Goal: Task Accomplishment & Management: Manage account settings

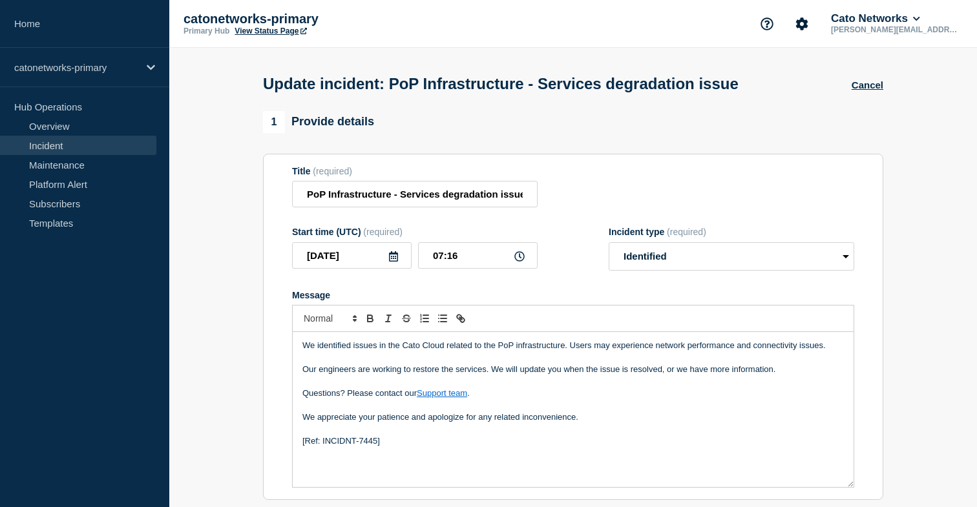
click at [85, 147] on link "Incident" at bounding box center [78, 145] width 156 height 19
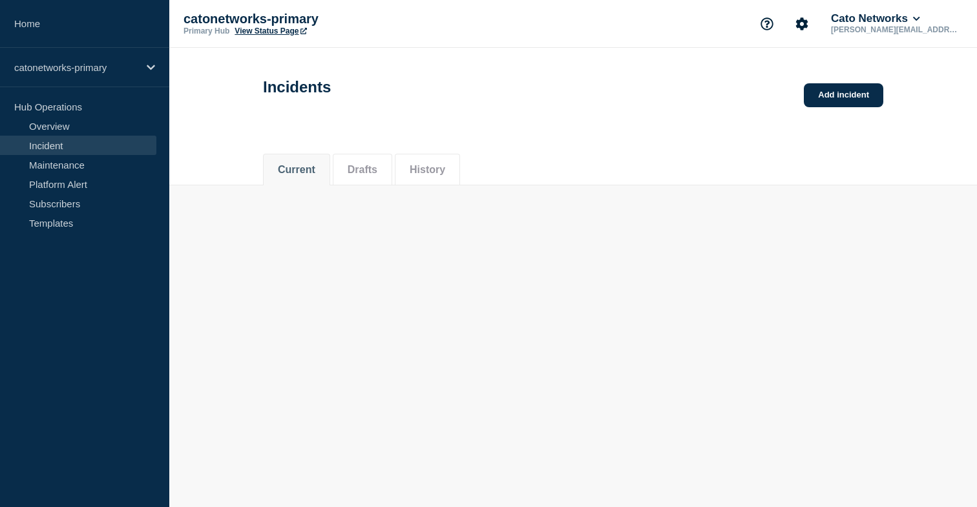
click at [435, 167] on button "History" at bounding box center [428, 170] width 36 height 12
click at [437, 174] on button "History" at bounding box center [428, 170] width 36 height 12
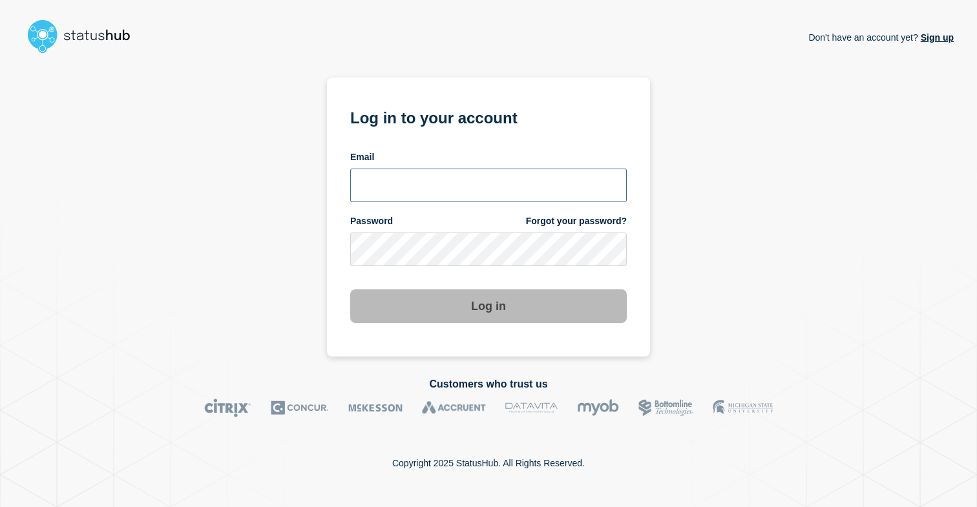
click at [466, 179] on input "email input" at bounding box center [488, 186] width 277 height 34
type input "[PERSON_NAME][EMAIL_ADDRESS][DOMAIN_NAME]"
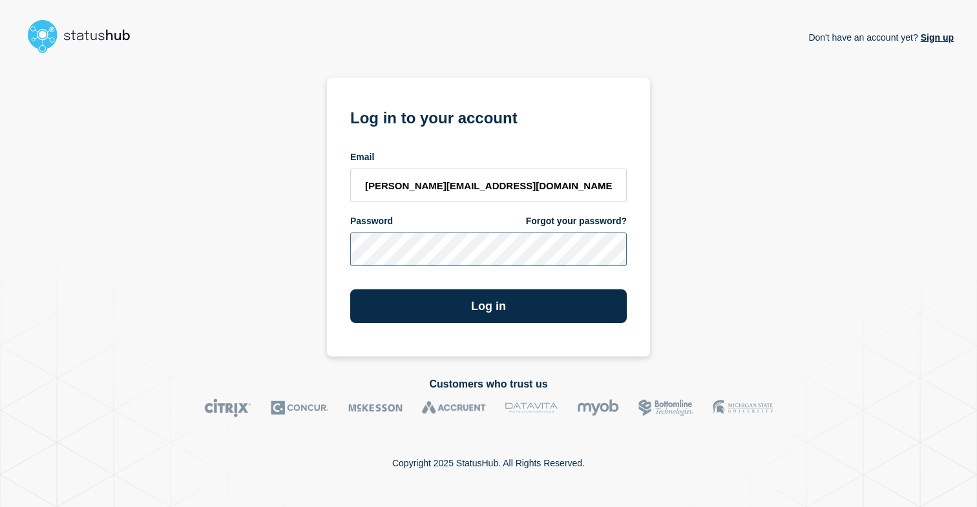
click at [350, 290] on button "Log in" at bounding box center [488, 307] width 277 height 34
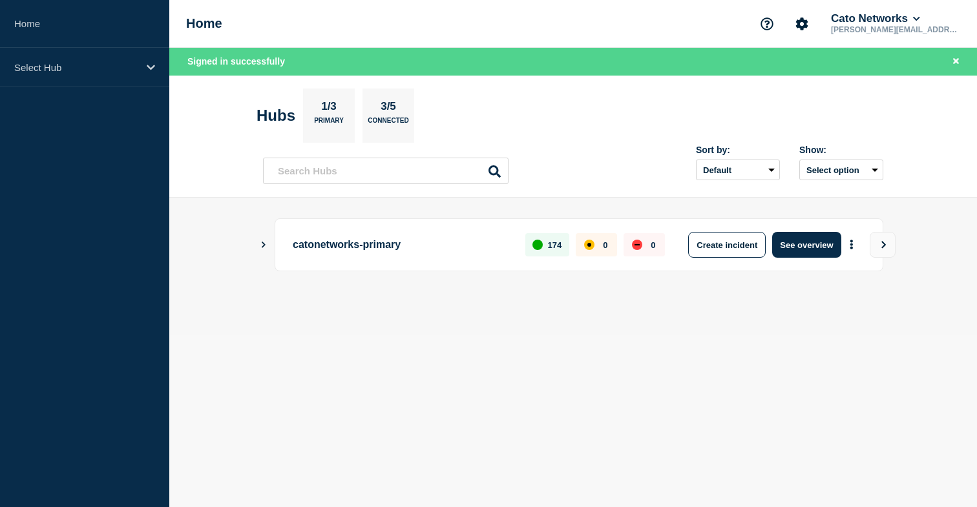
click at [370, 249] on p "catonetworks-primary" at bounding box center [402, 245] width 218 height 26
click at [126, 74] on div "Select Hub" at bounding box center [84, 67] width 169 height 39
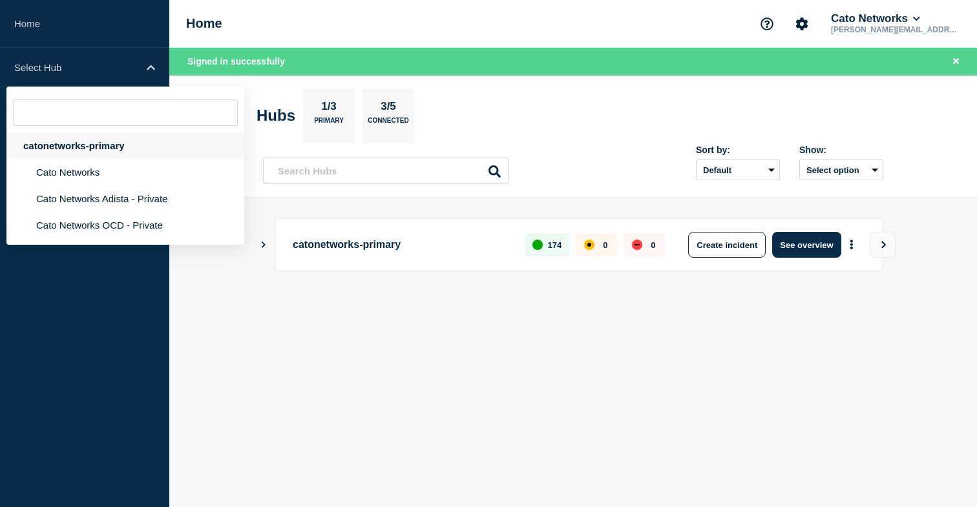
click at [79, 143] on div "catonetworks-primary" at bounding box center [125, 145] width 238 height 26
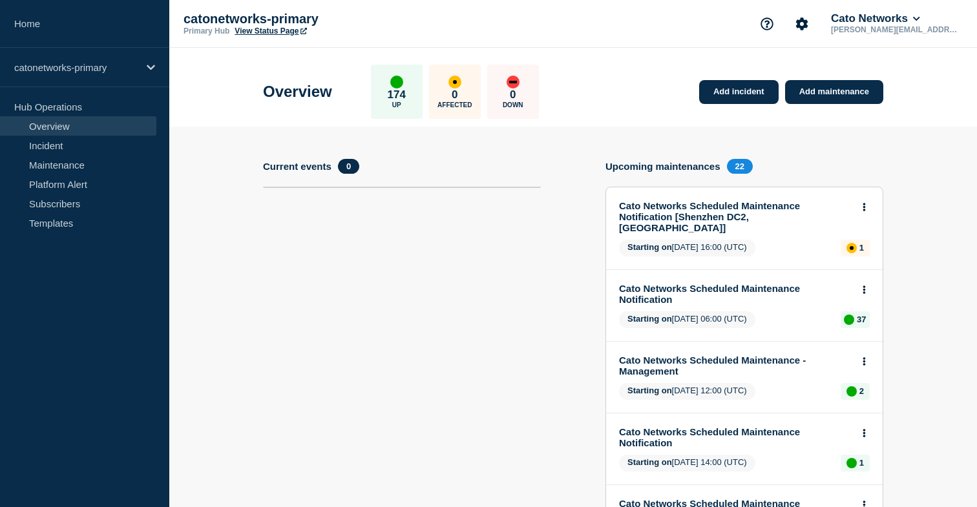
click at [761, 209] on link "Cato Networks Scheduled Maintenance Notification [Shenzhen DC2, [GEOGRAPHIC_DAT…" at bounding box center [735, 216] width 233 height 33
click at [777, 283] on link "Cato Networks Scheduled Maintenance Notification" at bounding box center [735, 294] width 233 height 22
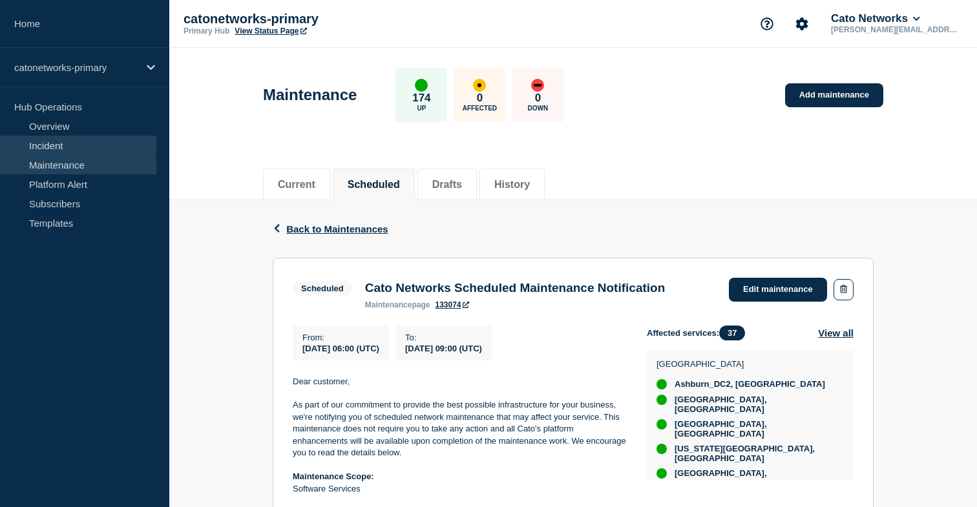
click at [79, 146] on link "Incident" at bounding box center [78, 145] width 156 height 19
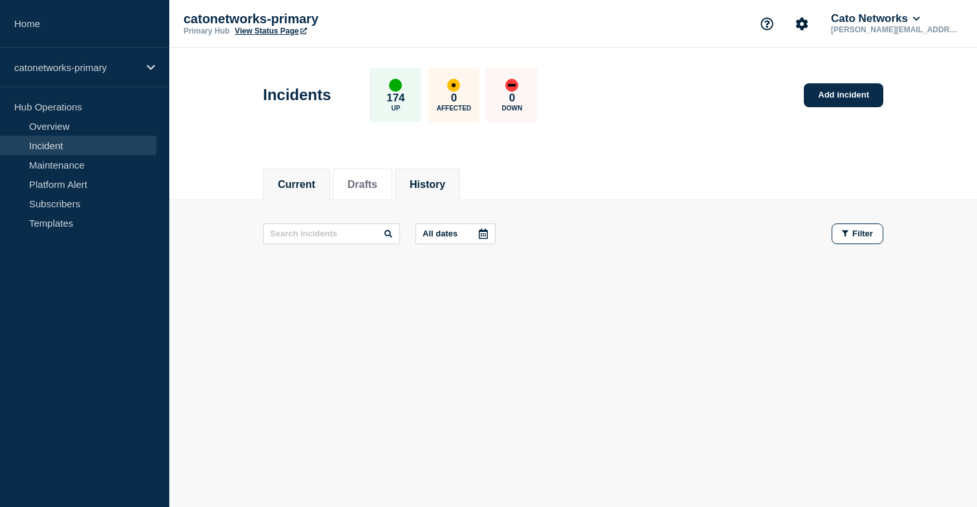
click at [432, 185] on button "History" at bounding box center [428, 185] width 36 height 12
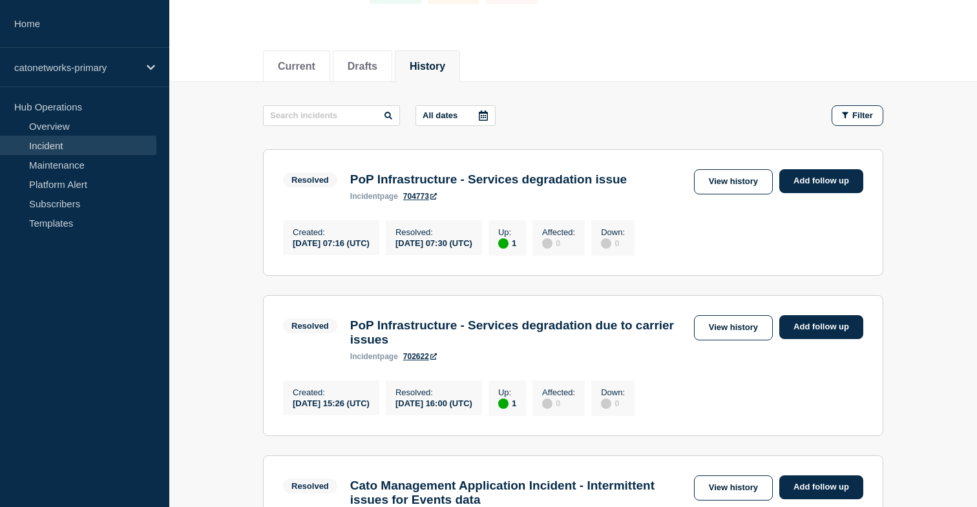
scroll to position [132, 0]
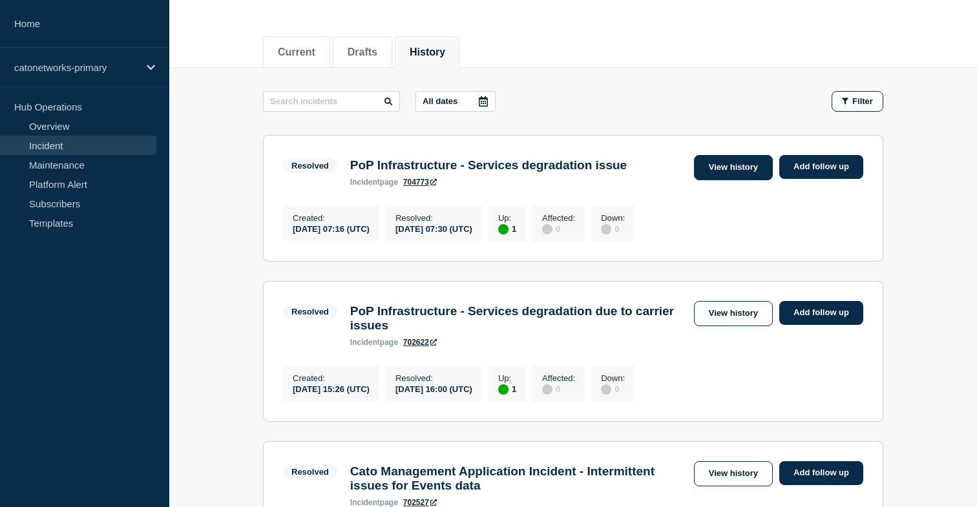
click at [756, 171] on link "View history" at bounding box center [733, 167] width 79 height 25
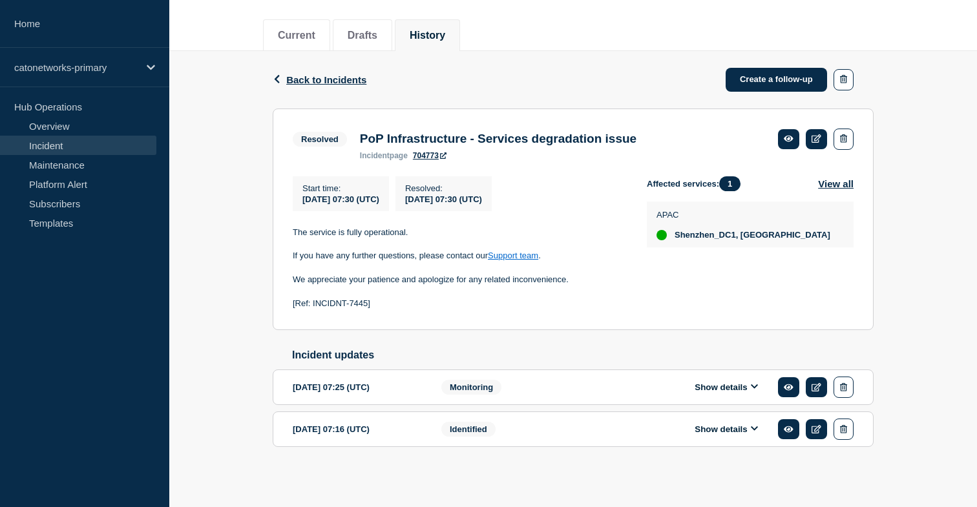
scroll to position [165, 0]
click at [815, 428] on icon at bounding box center [817, 429] width 10 height 8
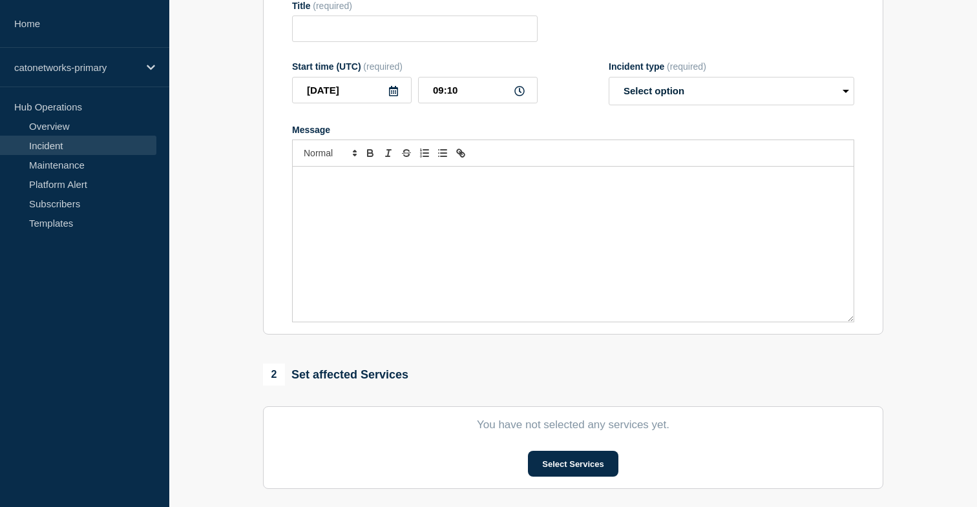
type input "PoP Infrastructure - Services degradation issue"
type input "07:16"
select select "identified"
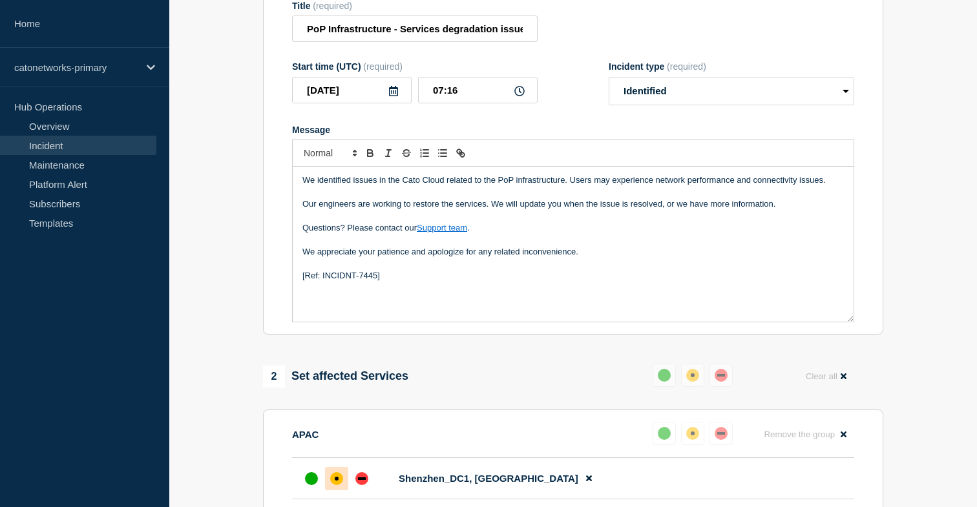
scroll to position [448, 0]
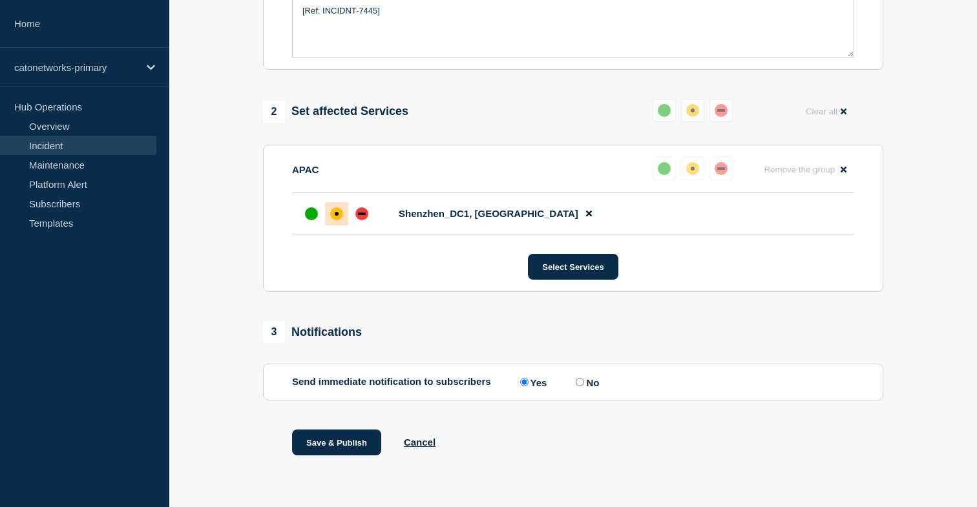
click at [577, 383] on input "No" at bounding box center [580, 382] width 8 height 8
radio input "true"
radio input "false"
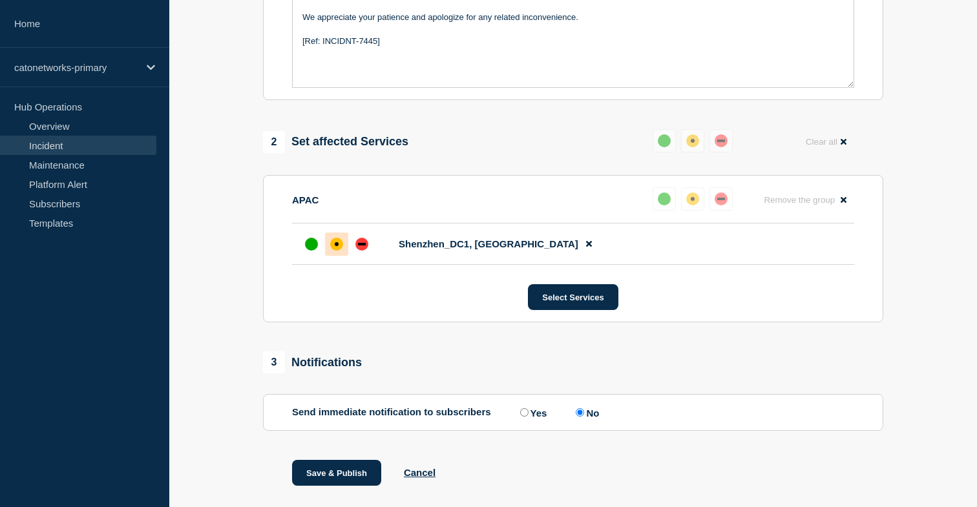
scroll to position [399, 0]
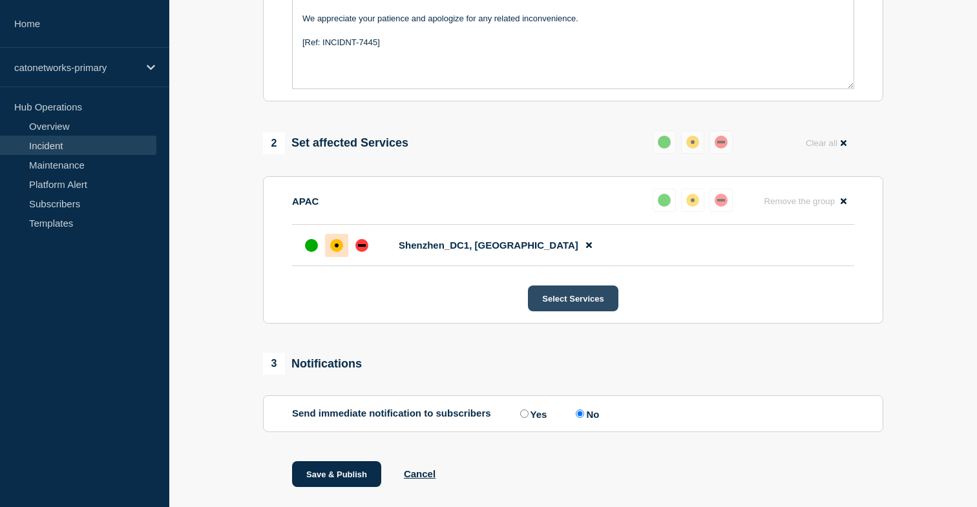
click at [591, 307] on button "Select Services" at bounding box center [573, 299] width 90 height 26
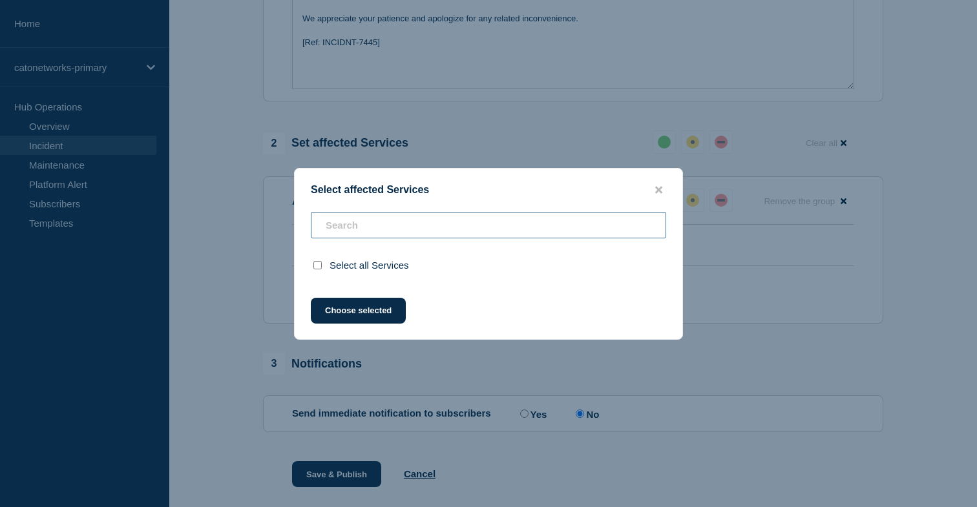
click at [548, 218] on input "text" at bounding box center [488, 225] width 355 height 26
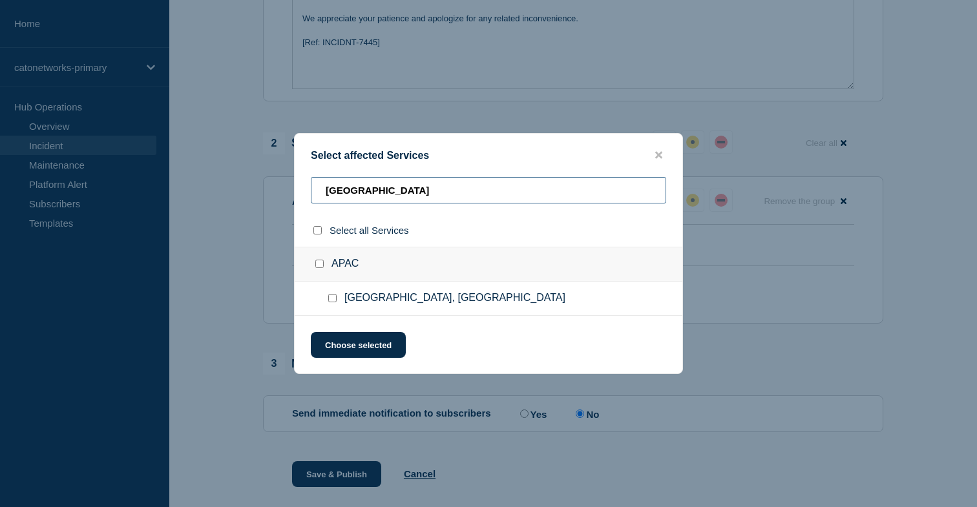
type input "[GEOGRAPHIC_DATA]"
click at [335, 305] on div at bounding box center [335, 298] width 19 height 13
click at [336, 301] on input "Perth, Australia checkbox" at bounding box center [332, 298] width 8 height 8
checkbox input "true"
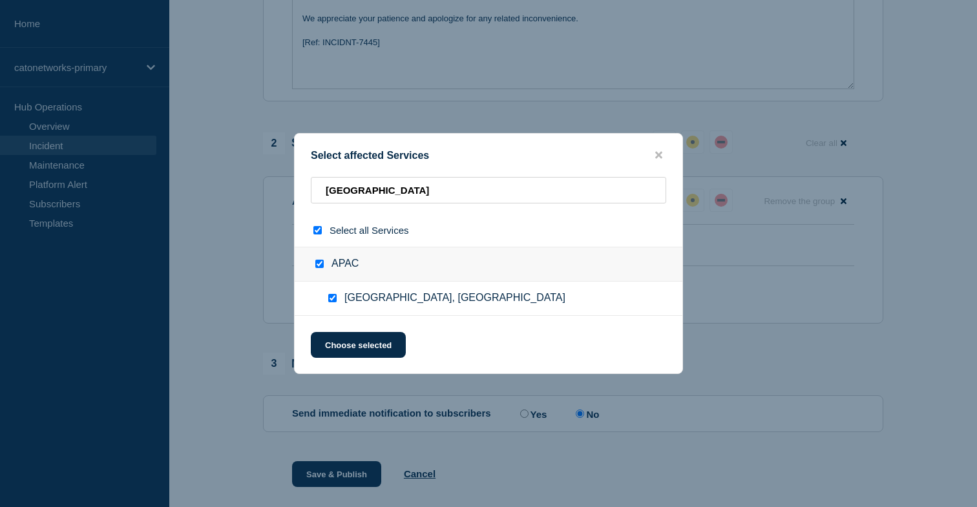
checkbox input "true"
drag, startPoint x: 361, startPoint y: 343, endPoint x: 384, endPoint y: 335, distance: 25.3
click at [362, 342] on button "Choose selected" at bounding box center [358, 345] width 95 height 26
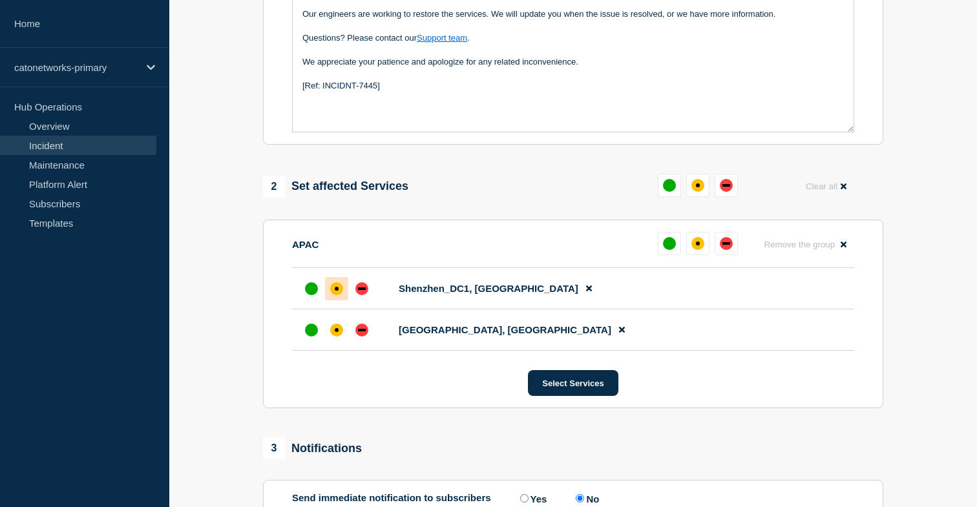
scroll to position [492, 0]
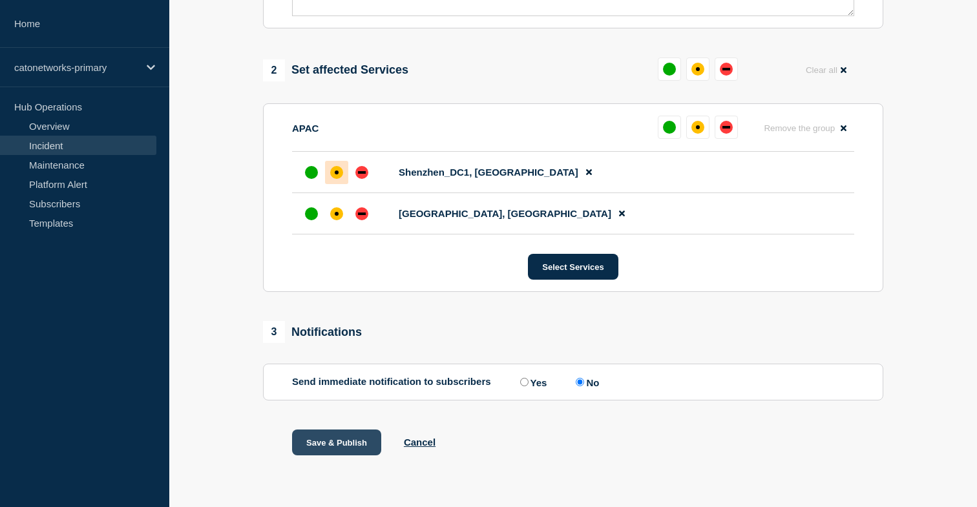
click at [354, 440] on button "Save & Publish" at bounding box center [336, 443] width 89 height 26
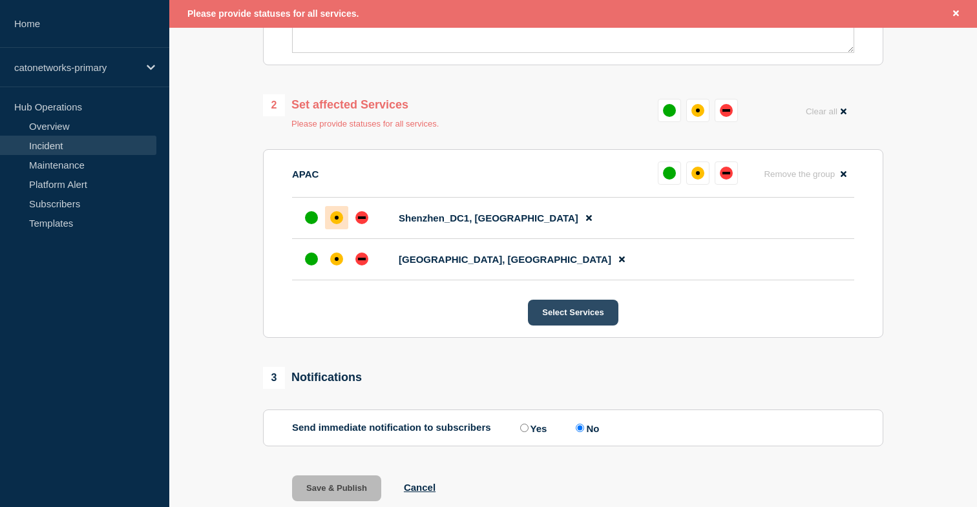
scroll to position [460, 0]
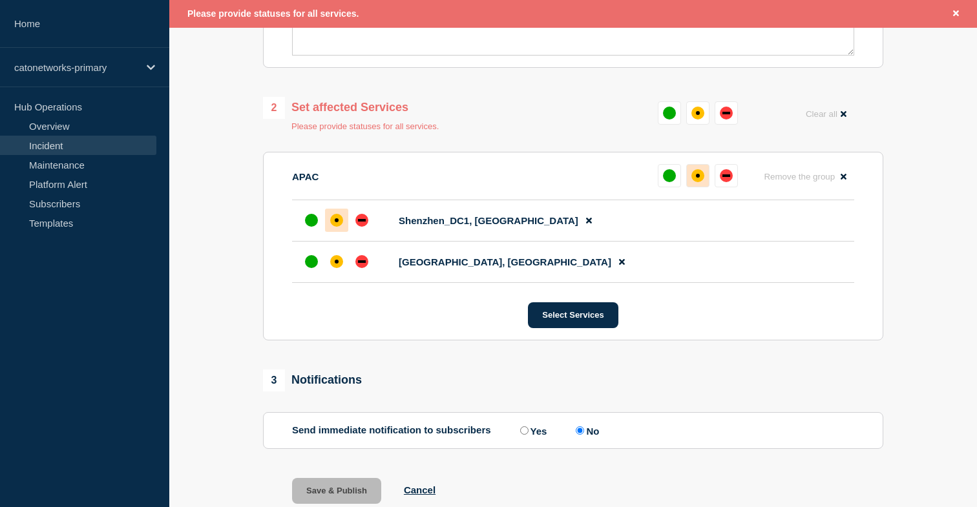
click at [699, 178] on div "affected" at bounding box center [698, 176] width 4 height 4
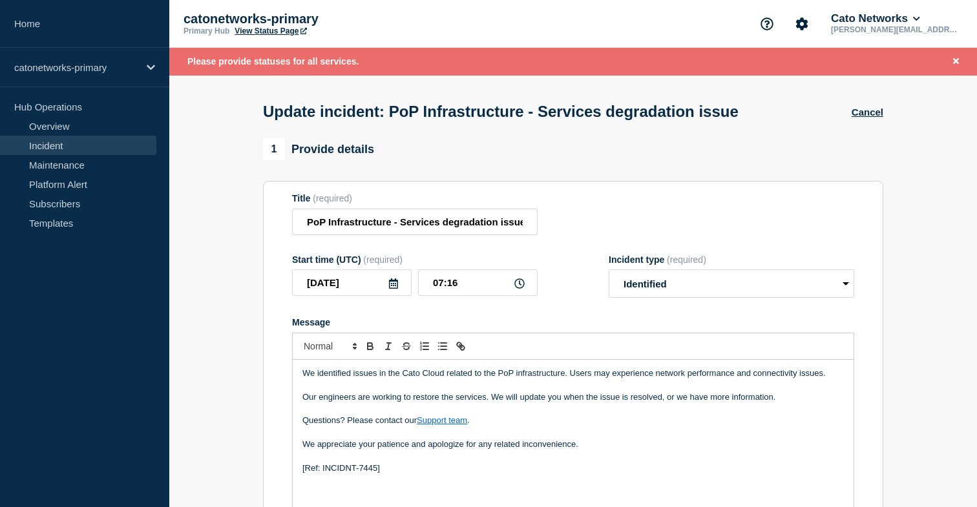
scroll to position [520, 0]
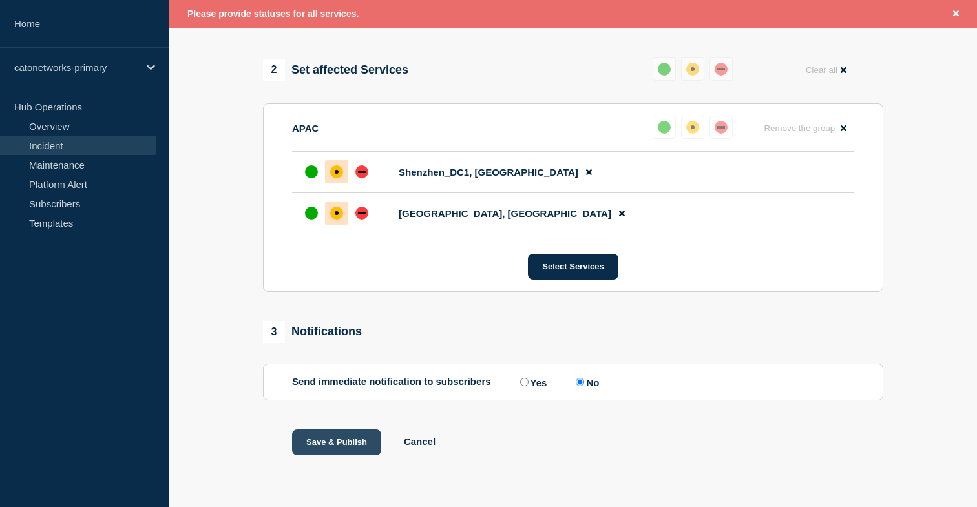
click at [336, 445] on button "Save & Publish" at bounding box center [336, 443] width 89 height 26
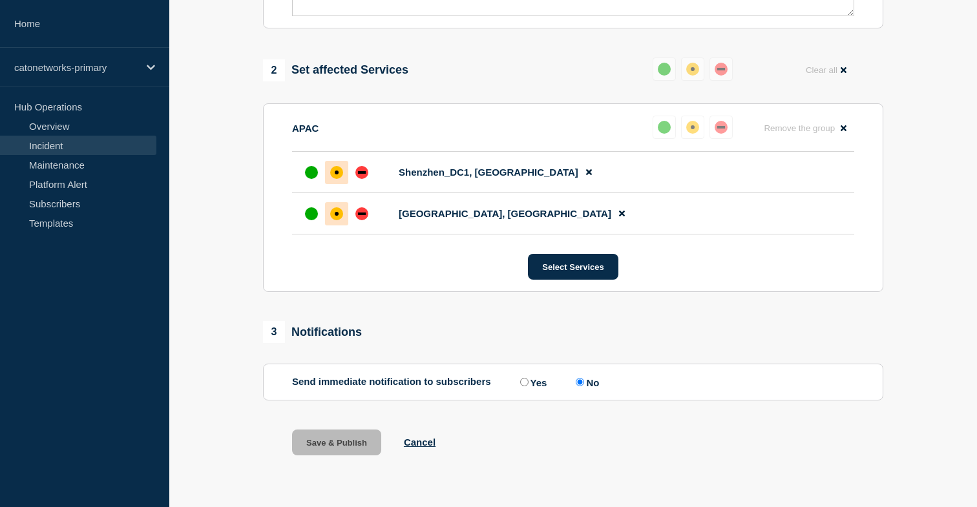
scroll to position [492, 0]
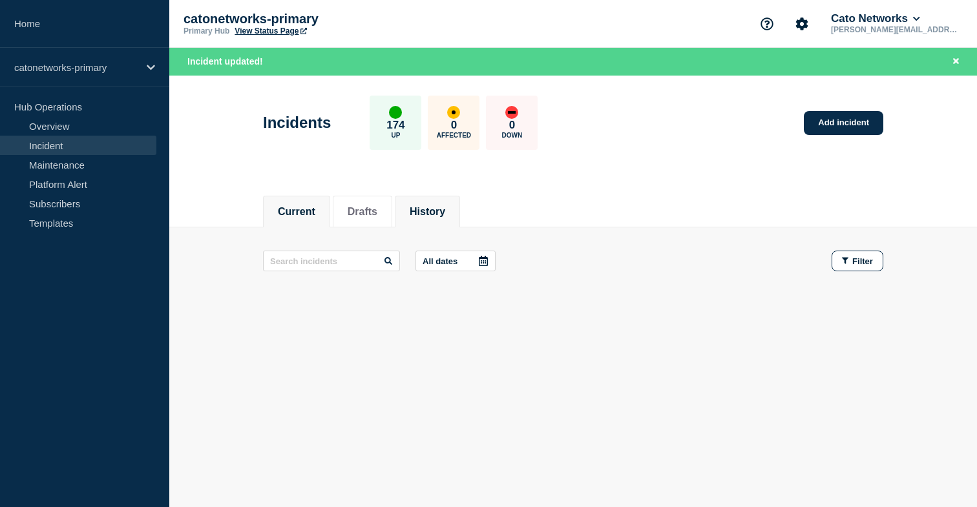
click at [425, 207] on button "History" at bounding box center [428, 212] width 36 height 12
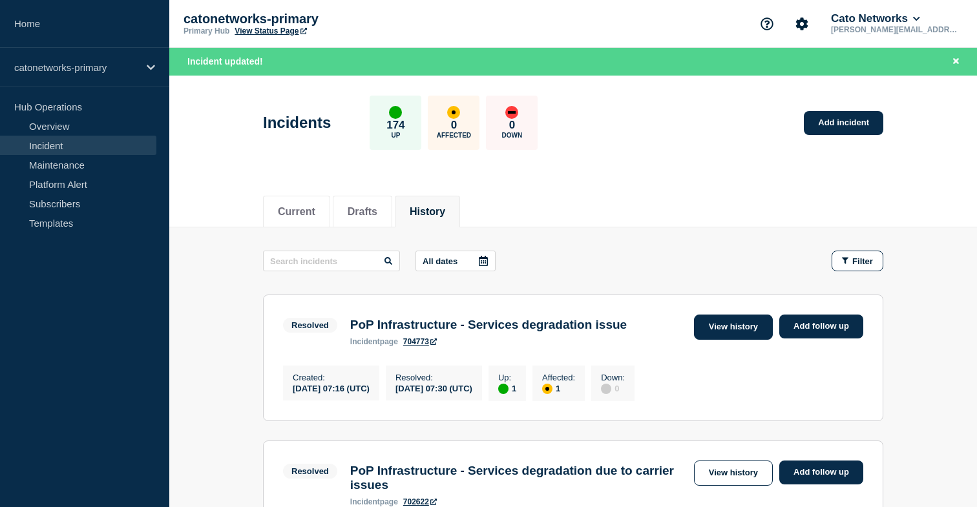
click at [757, 333] on link "View history" at bounding box center [733, 327] width 79 height 25
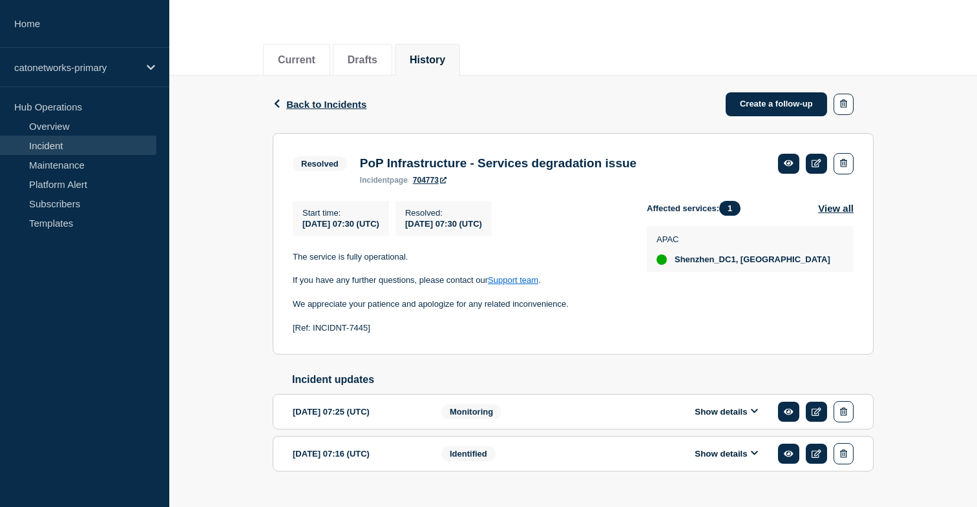
scroll to position [165, 0]
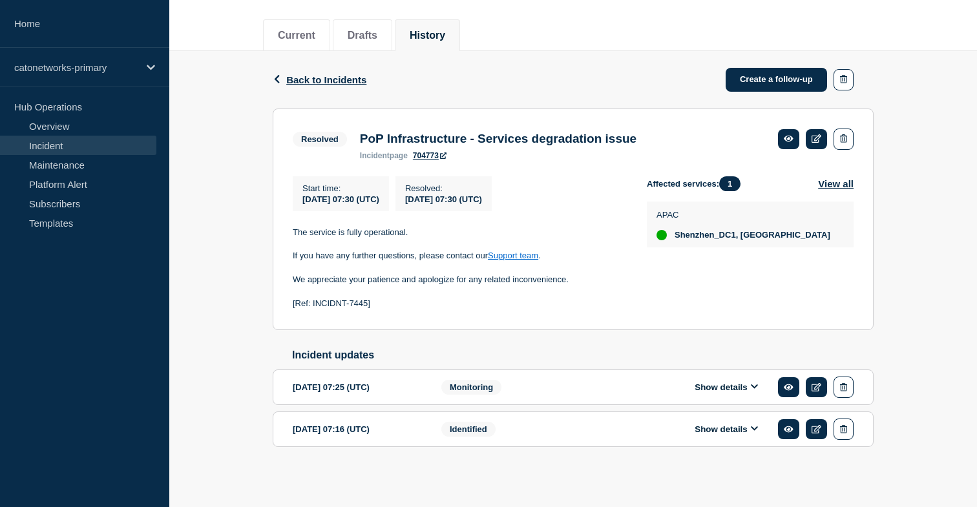
click at [753, 427] on icon at bounding box center [754, 429] width 7 height 5
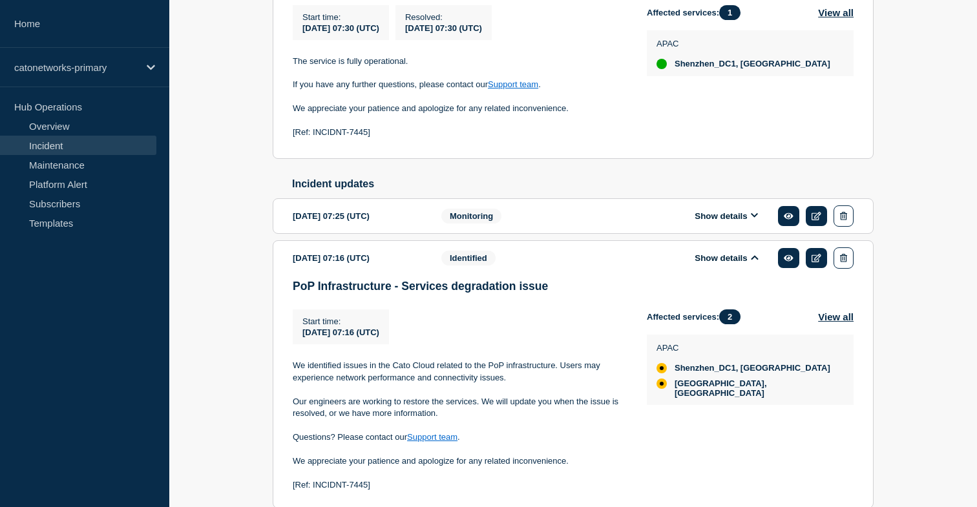
click at [750, 222] on button "Show details" at bounding box center [726, 216] width 71 height 11
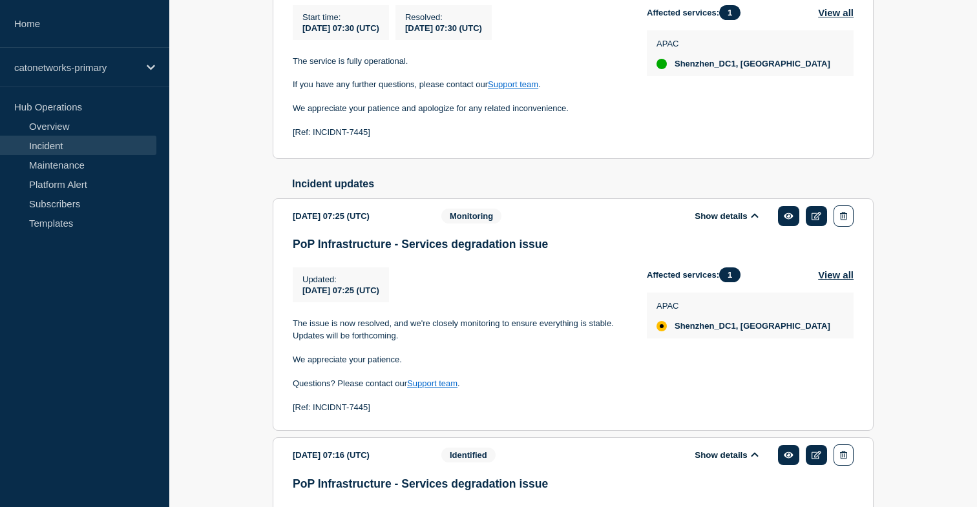
scroll to position [320, 0]
click at [814, 226] on link at bounding box center [816, 215] width 21 height 20
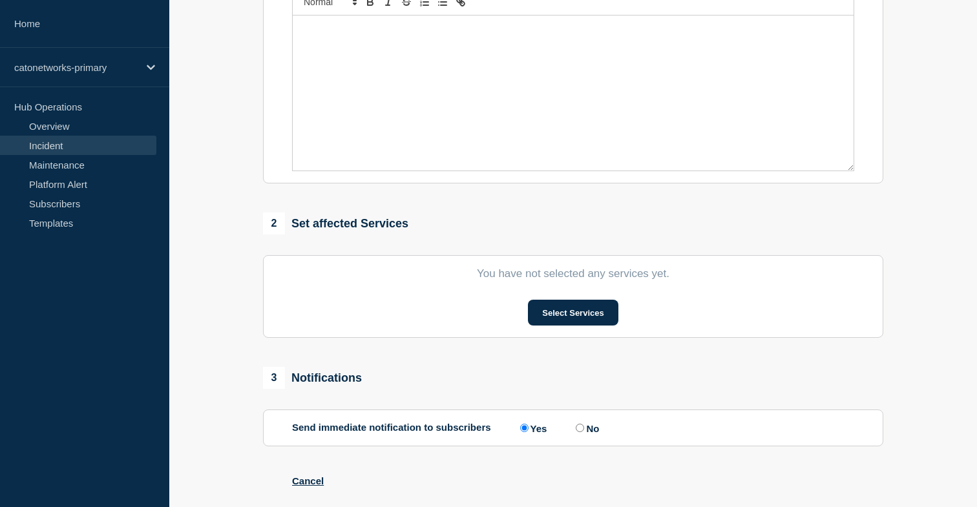
scroll to position [315, 0]
type input "PoP Infrastructure - Services degradation issue"
type input "07:25"
select select "monitoring"
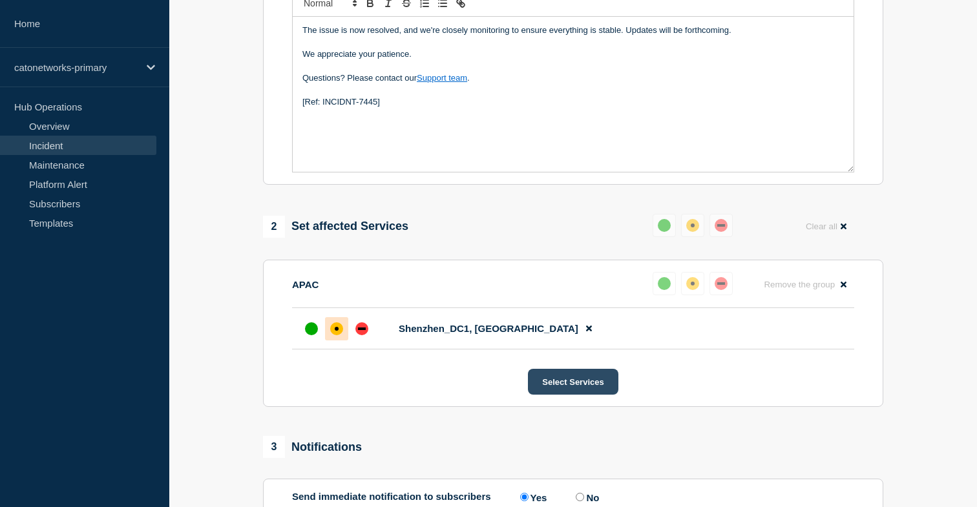
click at [598, 395] on button "Select Services" at bounding box center [573, 382] width 90 height 26
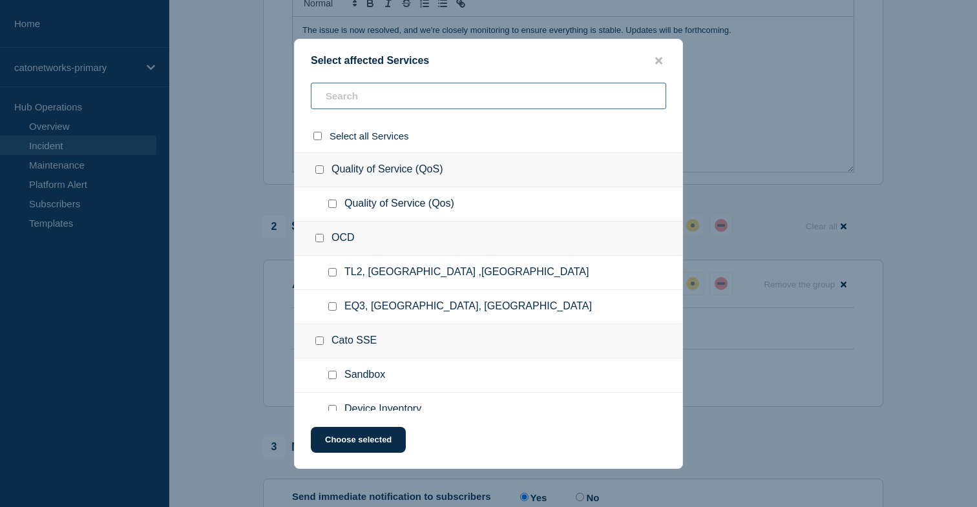
click at [476, 98] on input "text" at bounding box center [488, 96] width 355 height 26
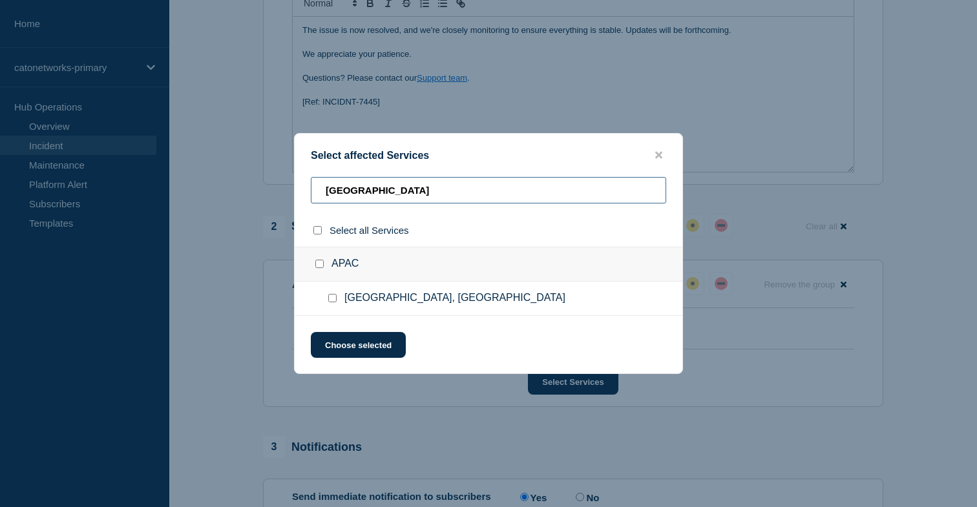
type input "[GEOGRAPHIC_DATA]"
click at [328, 300] on input "Perth, Australia checkbox" at bounding box center [332, 298] width 8 height 8
checkbox input "true"
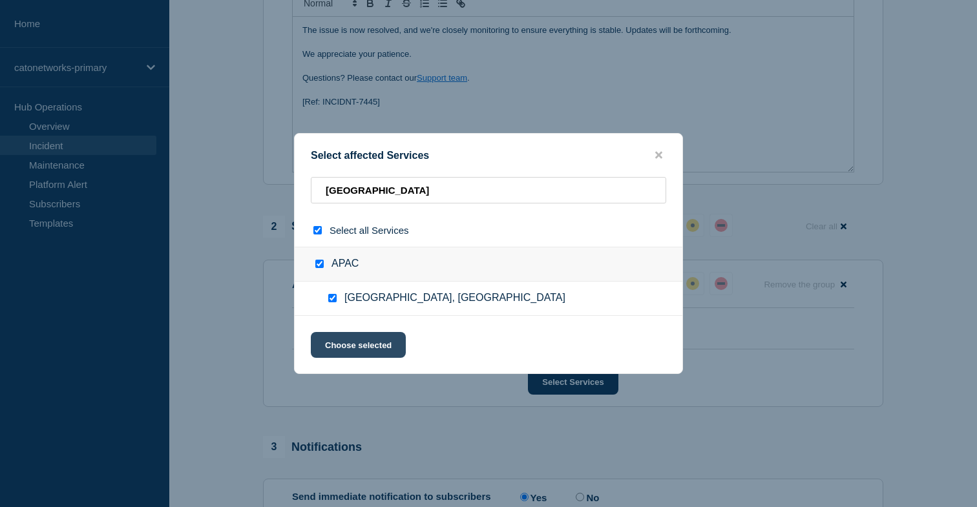
click at [361, 344] on button "Choose selected" at bounding box center [358, 345] width 95 height 26
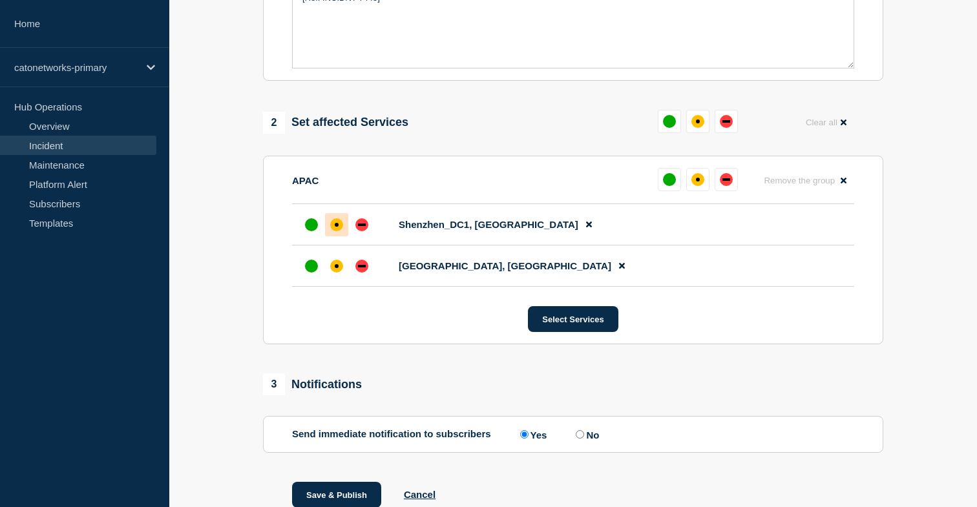
scroll to position [492, 0]
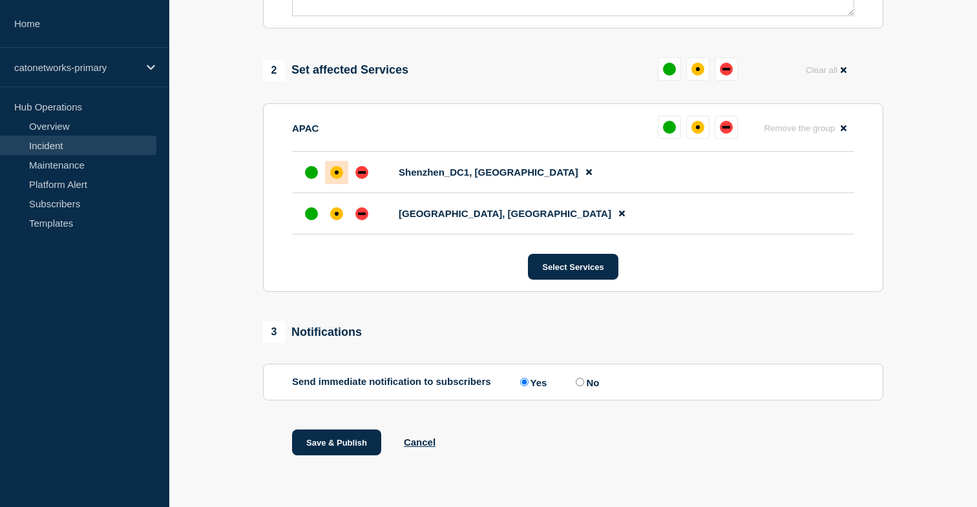
drag, startPoint x: 582, startPoint y: 383, endPoint x: 629, endPoint y: 374, distance: 47.3
click at [582, 383] on label "No" at bounding box center [586, 382] width 26 height 12
click at [582, 383] on input "No" at bounding box center [580, 382] width 8 height 8
radio input "true"
radio input "false"
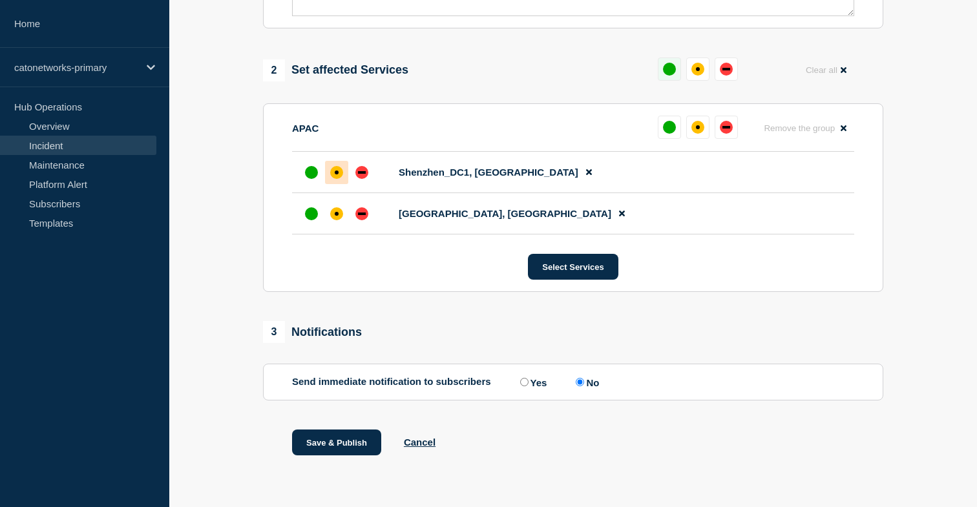
click at [676, 58] on button at bounding box center [669, 69] width 23 height 23
click at [360, 442] on button "Save & Publish" at bounding box center [336, 443] width 89 height 26
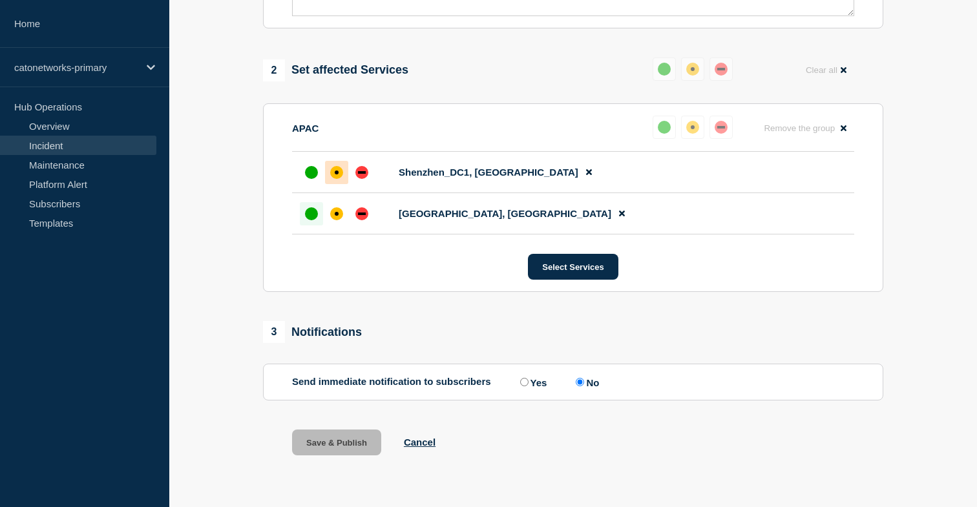
scroll to position [112, 0]
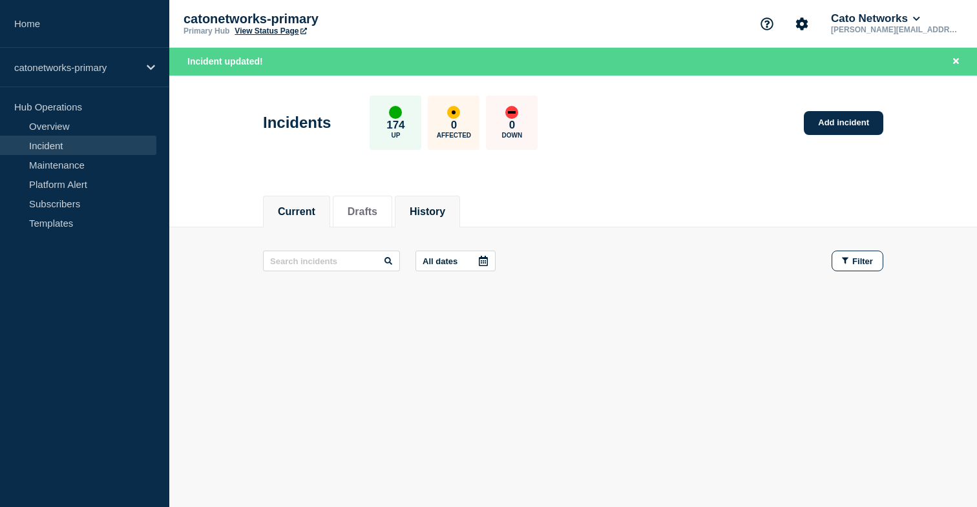
click at [447, 208] on li "History" at bounding box center [427, 212] width 65 height 32
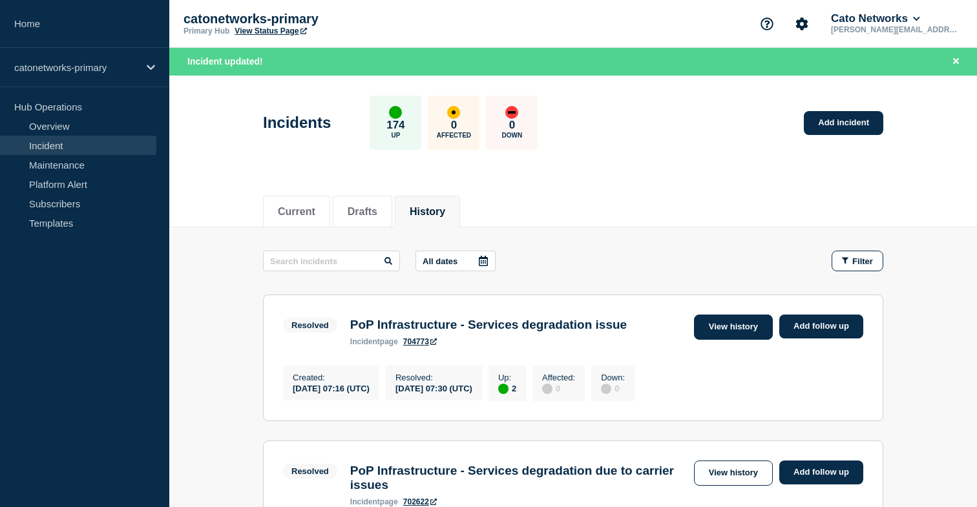
click at [749, 332] on link "View history" at bounding box center [733, 327] width 79 height 25
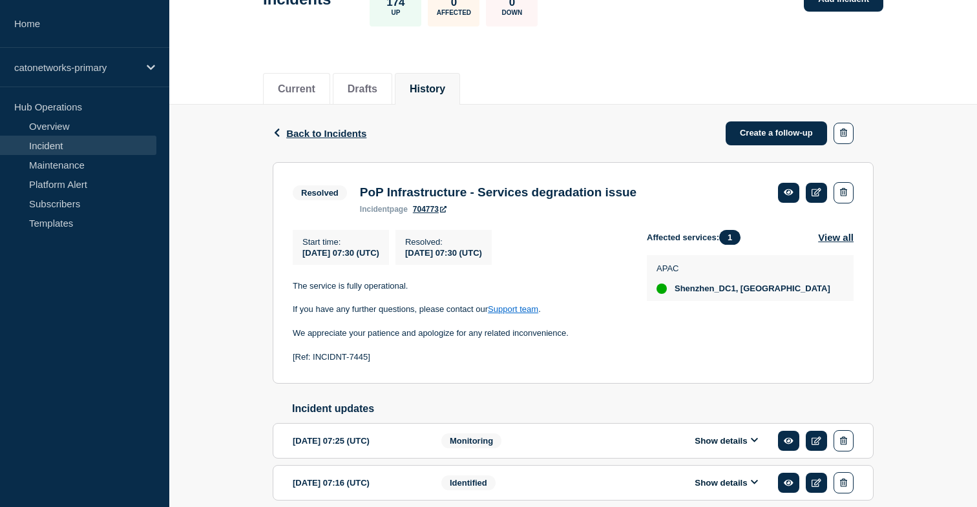
scroll to position [165, 0]
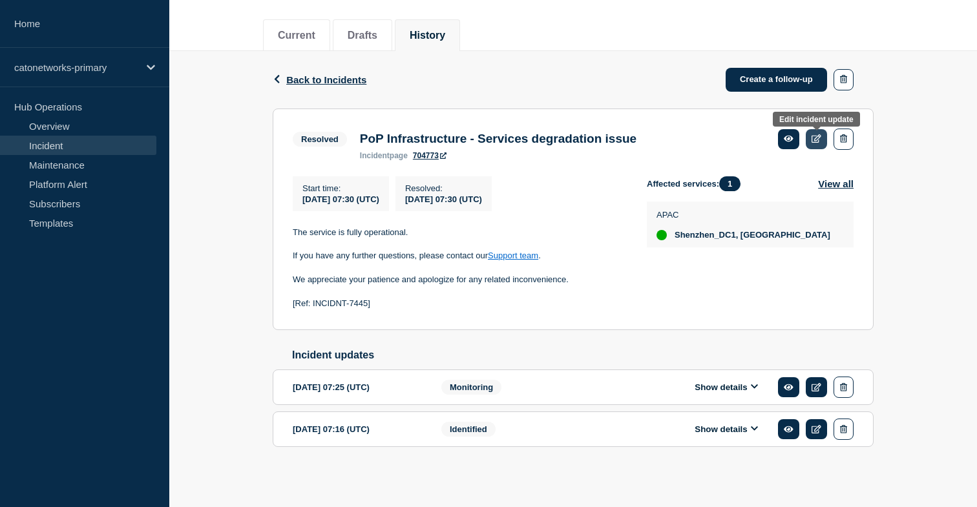
click at [817, 134] on icon at bounding box center [817, 138] width 10 height 8
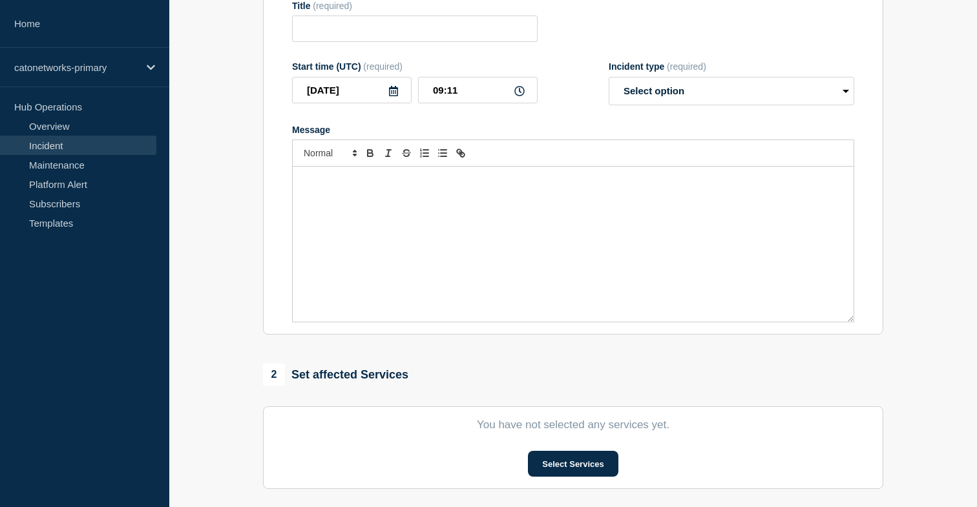
type input "PoP Infrastructure - Services degradation issue"
type input "07:30"
select select "resolved"
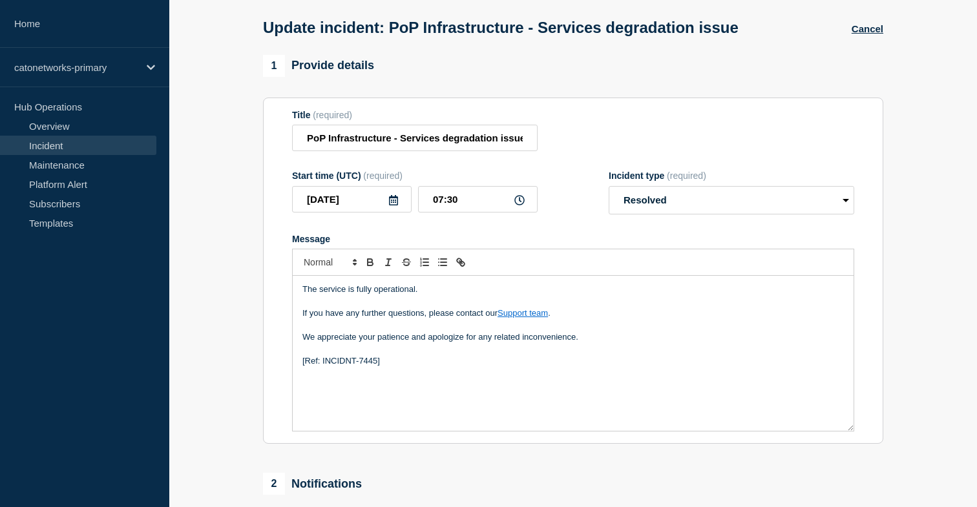
scroll to position [42, 0]
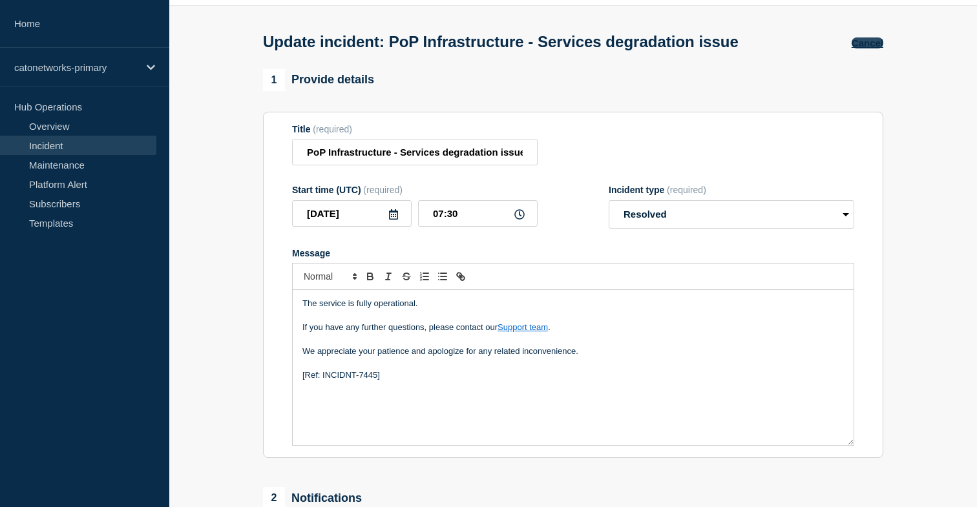
click at [869, 43] on button "Cancel" at bounding box center [868, 42] width 32 height 11
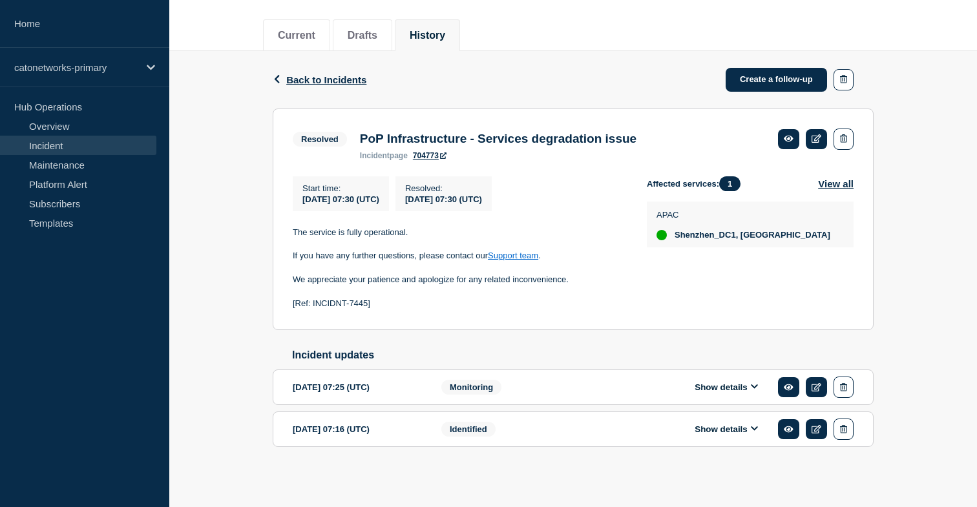
scroll to position [165, 0]
click at [755, 388] on icon at bounding box center [755, 387] width 8 height 8
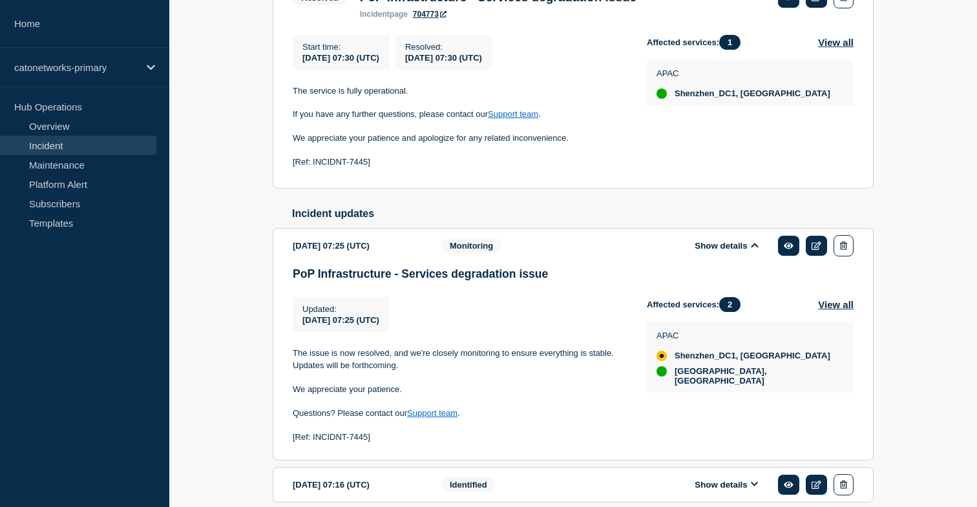
scroll to position [368, 0]
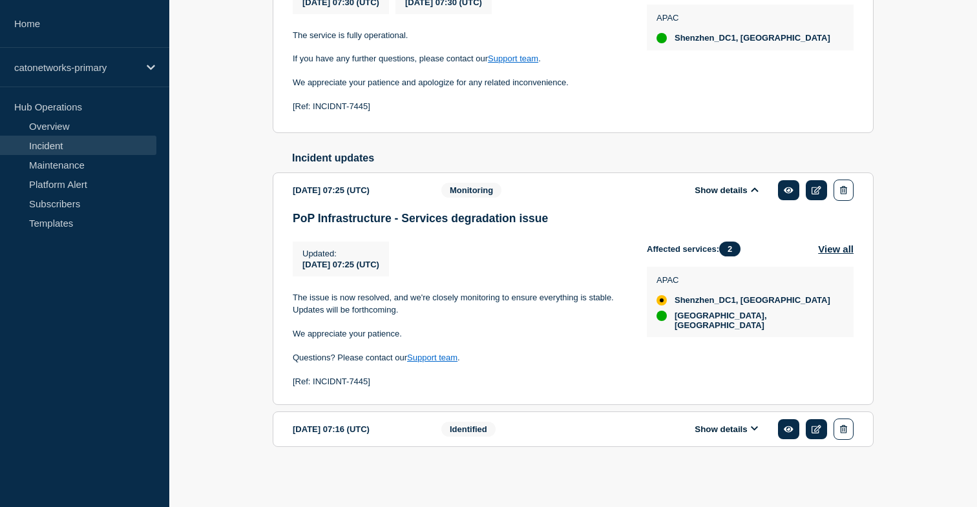
click at [755, 425] on icon at bounding box center [755, 429] width 8 height 8
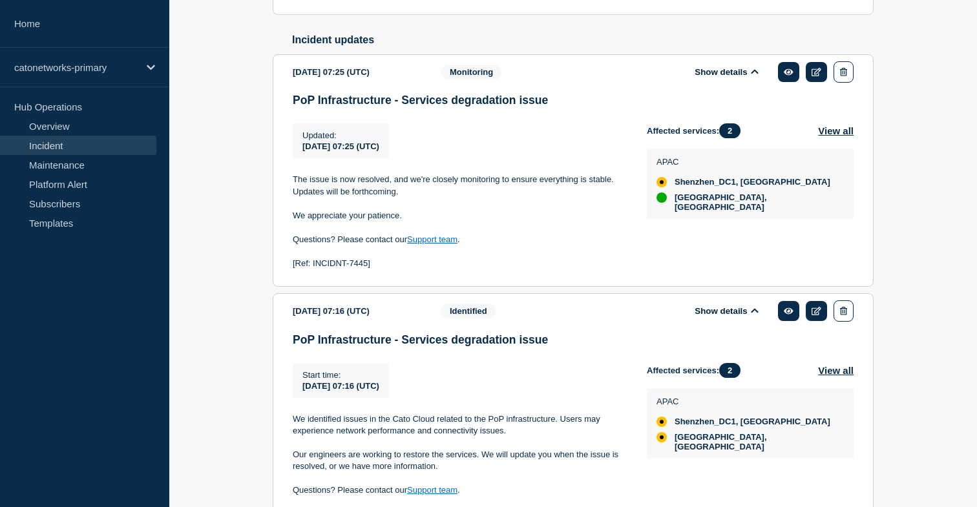
scroll to position [463, 0]
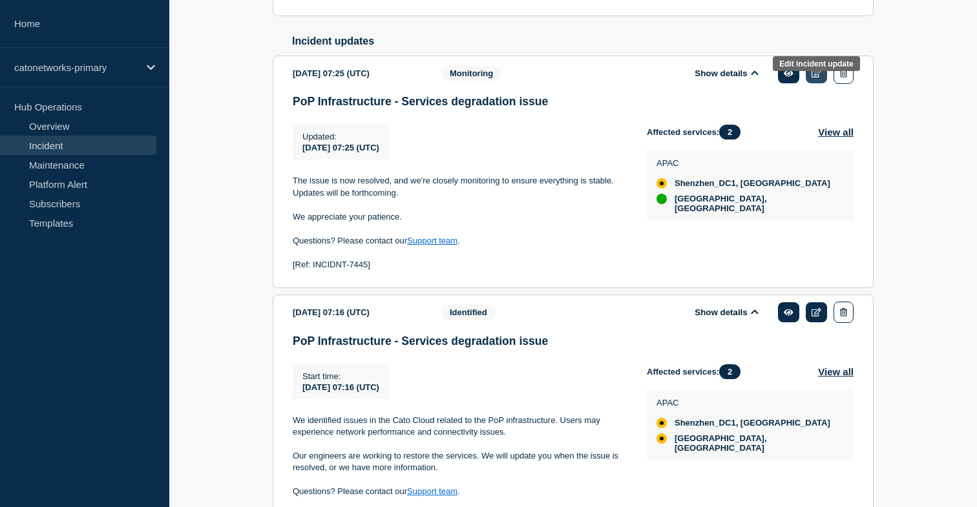
click at [817, 78] on icon at bounding box center [817, 73] width 10 height 8
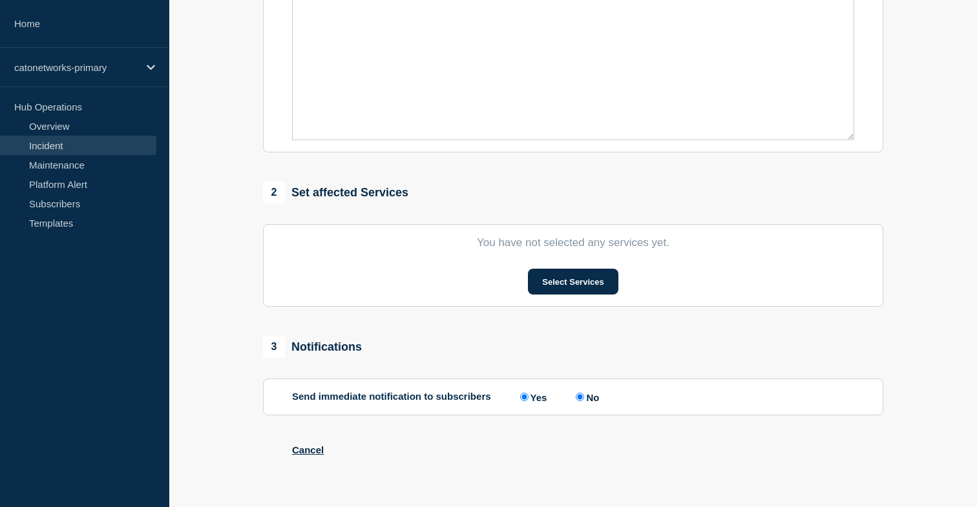
type input "PoP Infrastructure - Services degradation issue"
type input "07:25"
select select "monitoring"
radio input "false"
radio input "true"
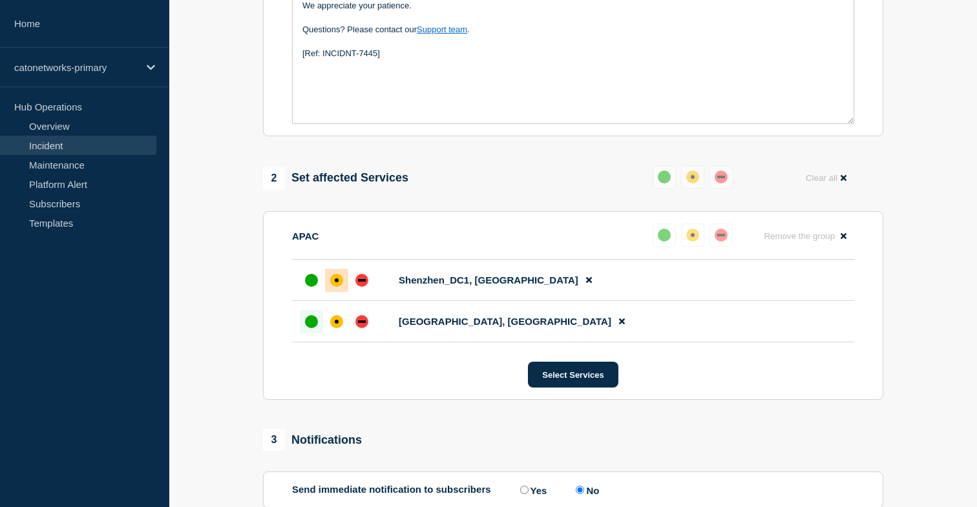
scroll to position [377, 0]
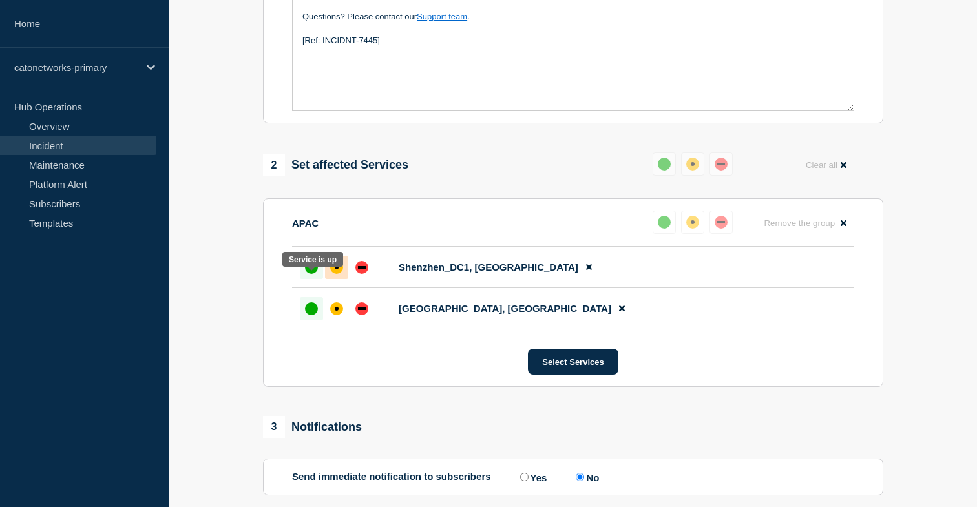
click at [310, 274] on div "up" at bounding box center [311, 267] width 13 height 13
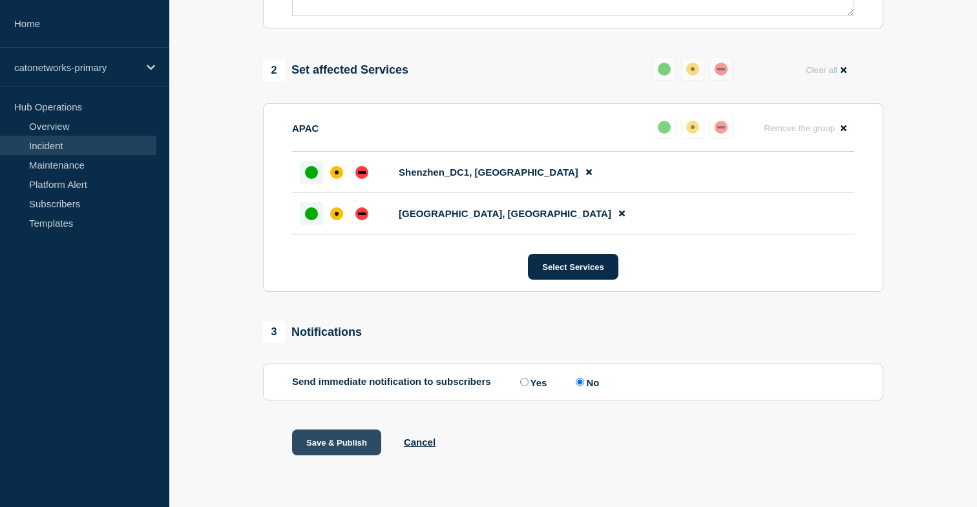
click at [352, 438] on button "Save & Publish" at bounding box center [336, 443] width 89 height 26
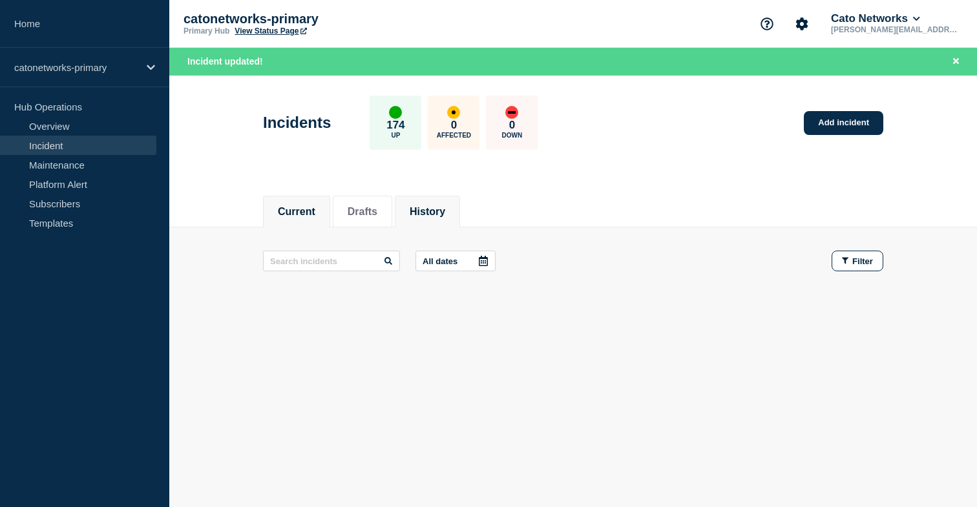
click at [454, 219] on li "History" at bounding box center [427, 212] width 65 height 32
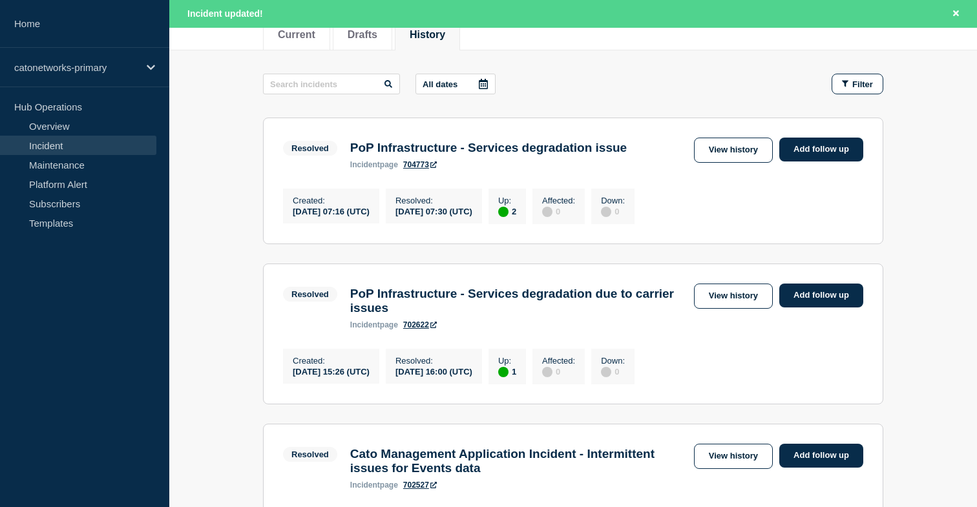
scroll to position [215, 0]
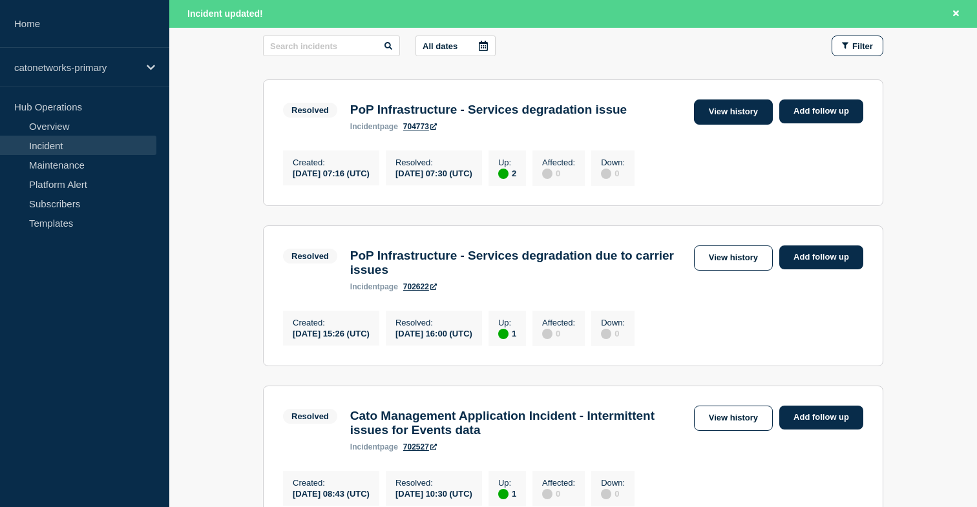
click at [763, 110] on link "View history" at bounding box center [733, 112] width 79 height 25
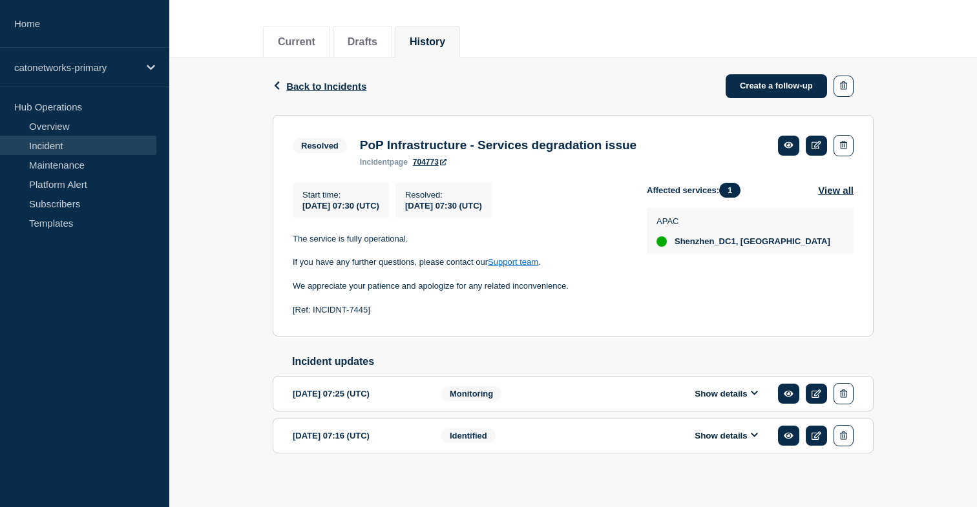
scroll to position [165, 0]
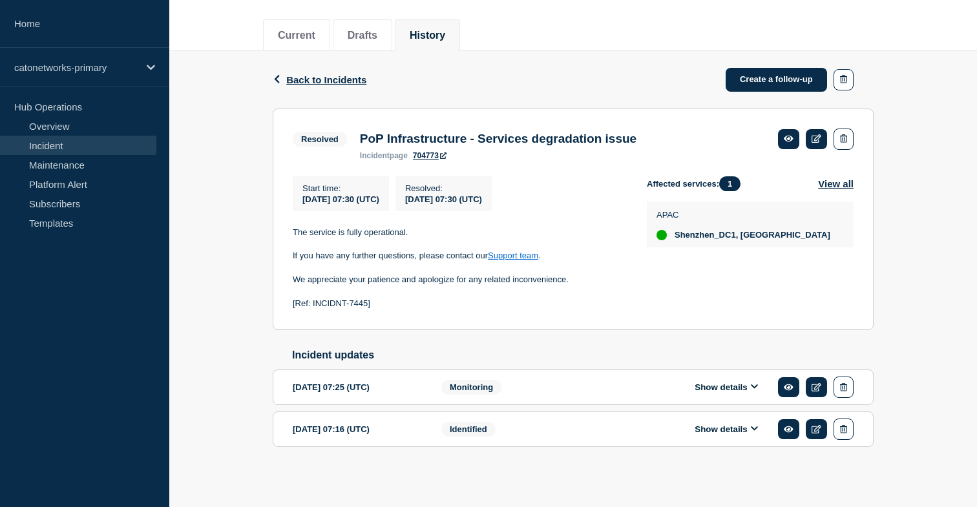
click at [761, 384] on button "Show details" at bounding box center [726, 387] width 71 height 11
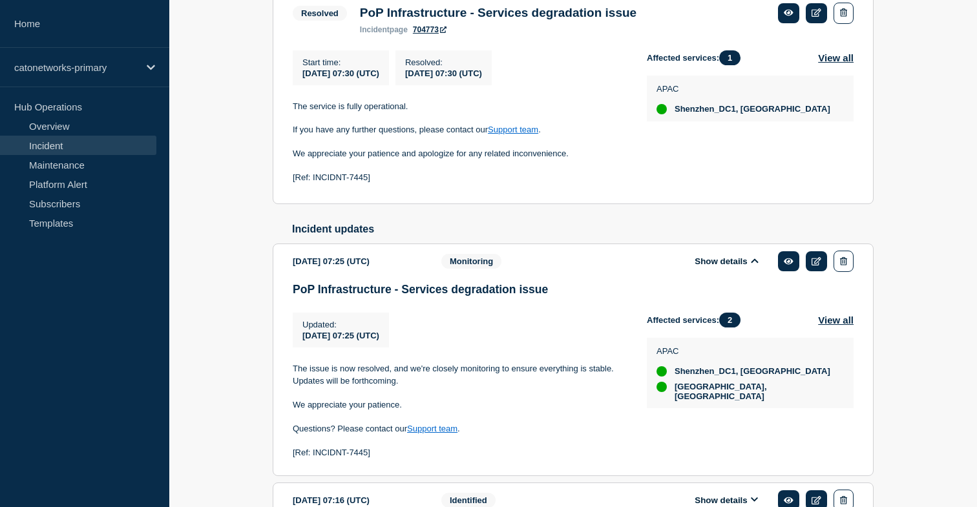
scroll to position [368, 0]
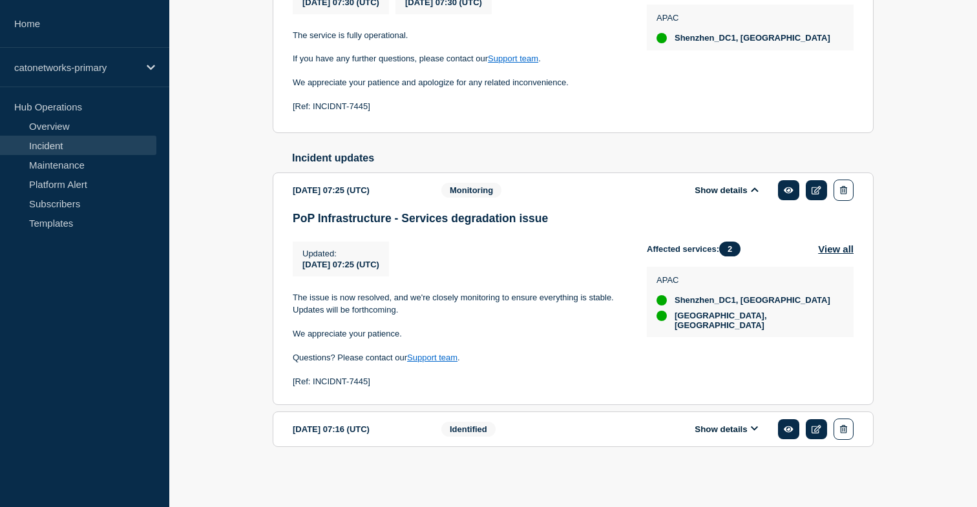
click at [753, 432] on button "Show details" at bounding box center [726, 429] width 71 height 11
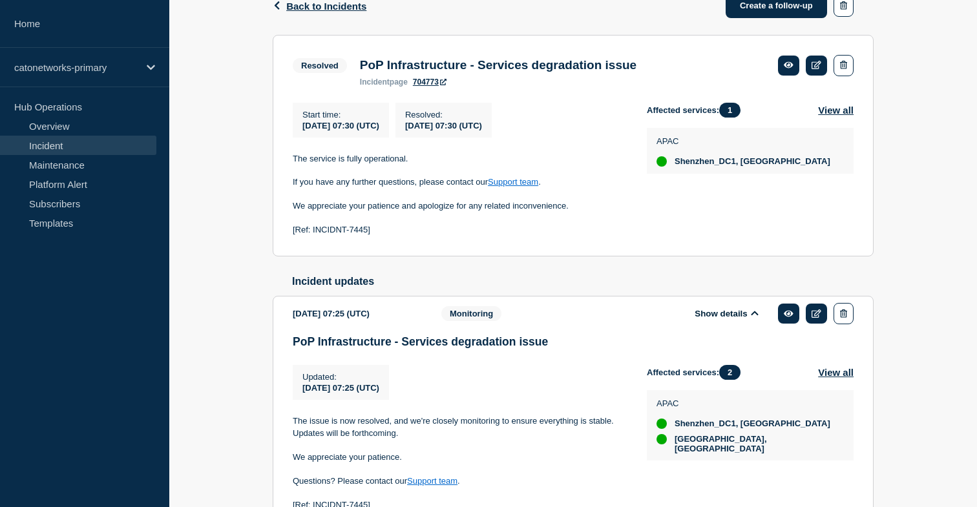
scroll to position [202, 0]
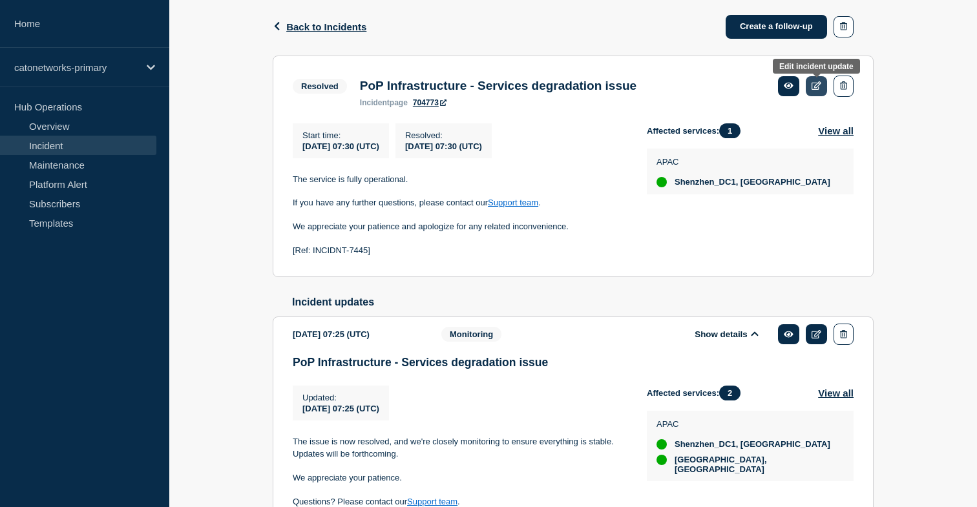
click at [814, 94] on link at bounding box center [816, 86] width 21 height 20
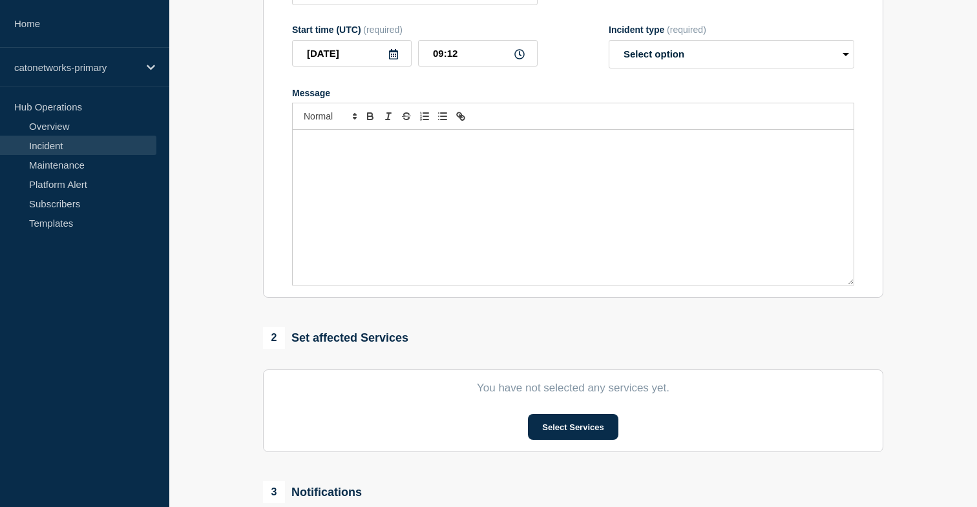
type input "PoP Infrastructure - Services degradation issue"
type input "07:30"
select select "resolved"
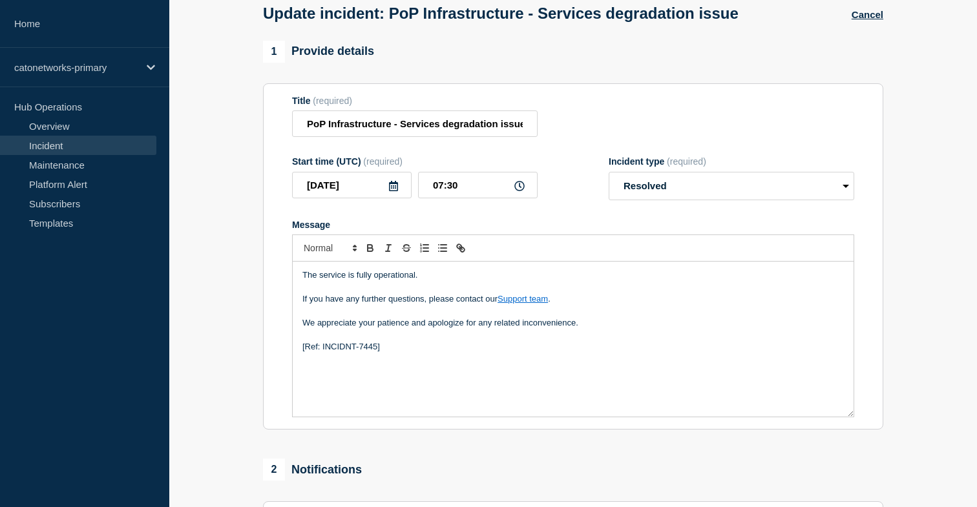
scroll to position [220, 0]
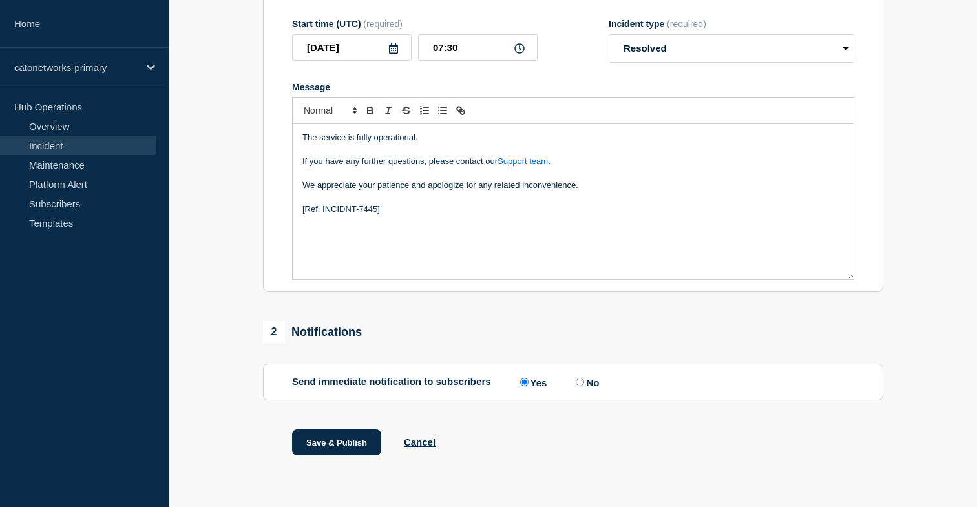
click at [115, 145] on link "Incident" at bounding box center [78, 145] width 156 height 19
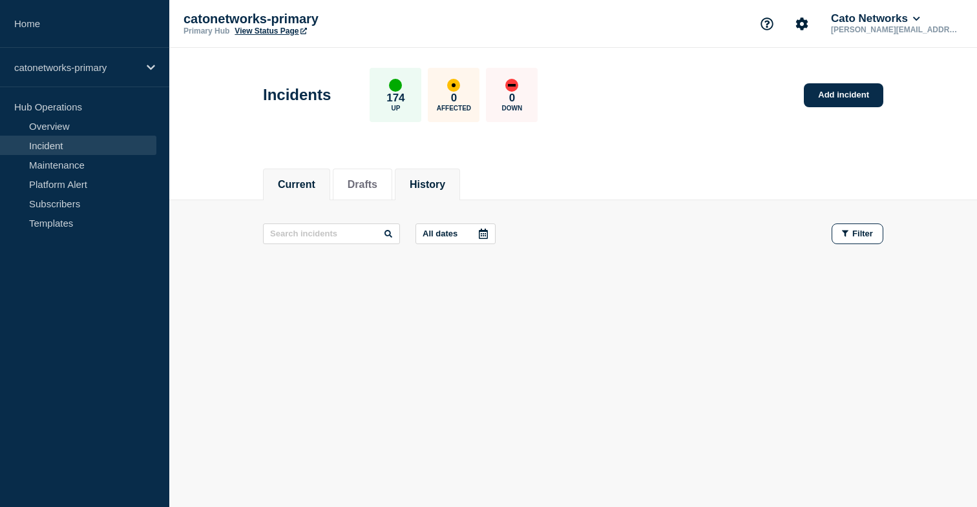
click at [439, 191] on li "History" at bounding box center [427, 185] width 65 height 32
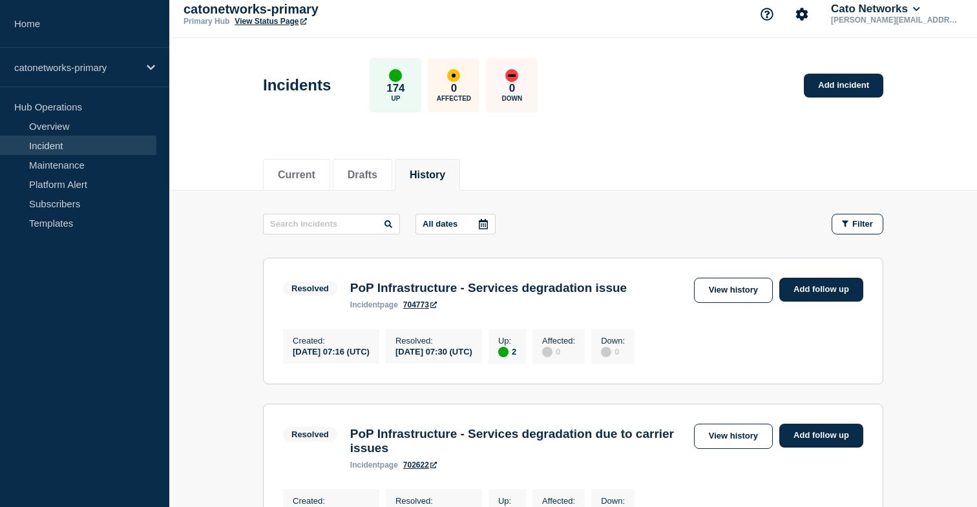
scroll to position [10, 0]
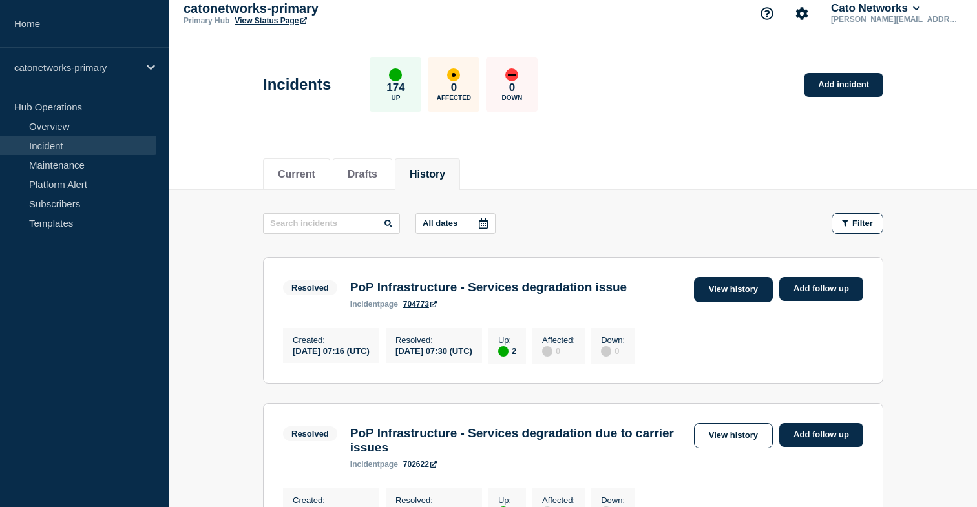
click at [726, 288] on link "View history" at bounding box center [733, 289] width 79 height 25
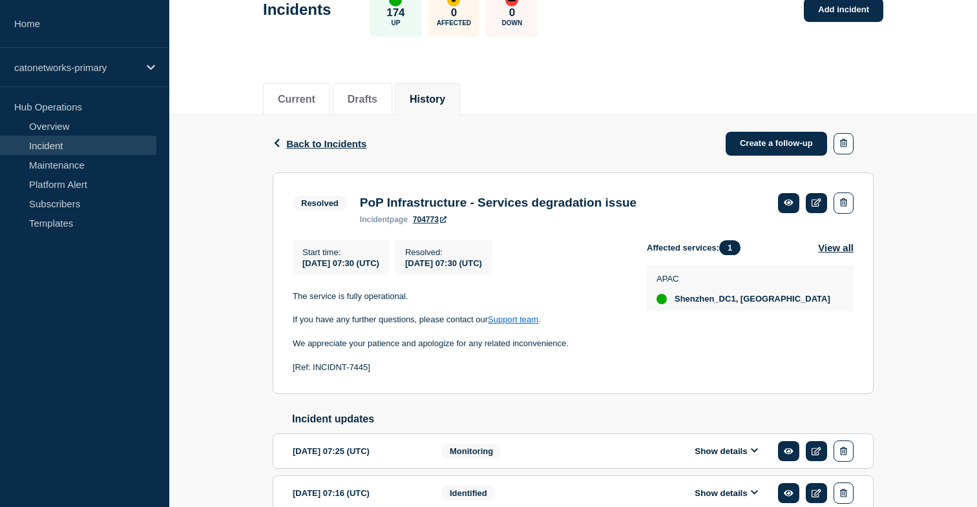
scroll to position [165, 0]
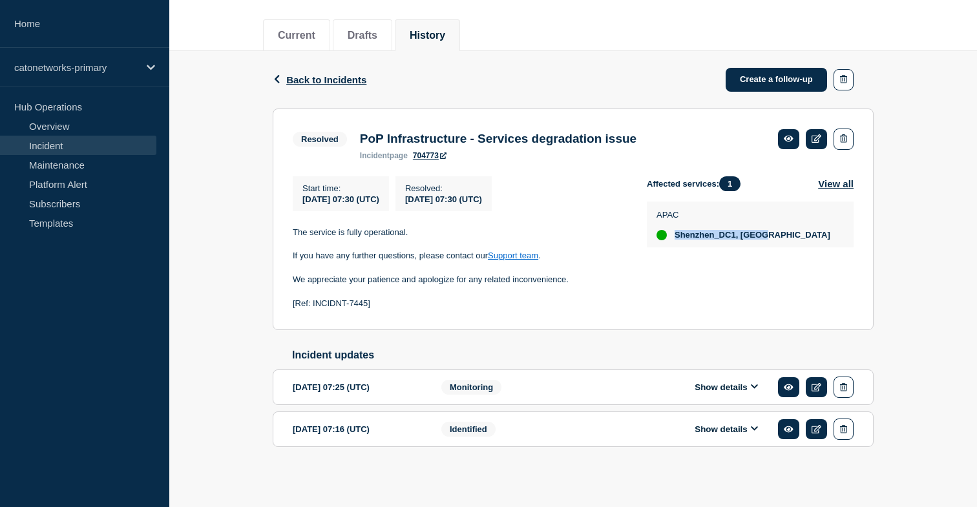
drag, startPoint x: 766, startPoint y: 231, endPoint x: 719, endPoint y: 316, distance: 96.9
click at [671, 228] on div "APAC Shenzhen_DC1, [GEOGRAPHIC_DATA]" at bounding box center [750, 225] width 187 height 32
click at [753, 383] on icon at bounding box center [755, 387] width 8 height 8
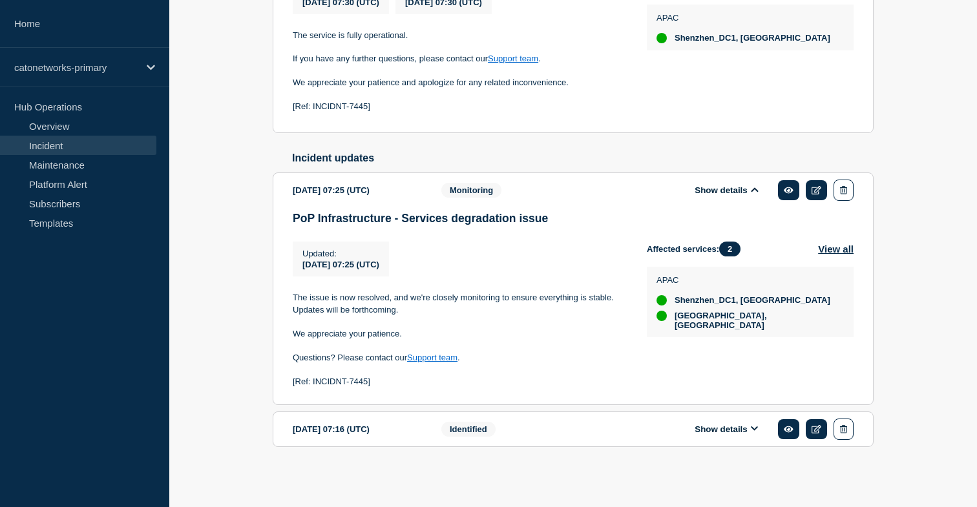
scroll to position [361, 0]
click at [755, 432] on icon at bounding box center [754, 429] width 7 height 5
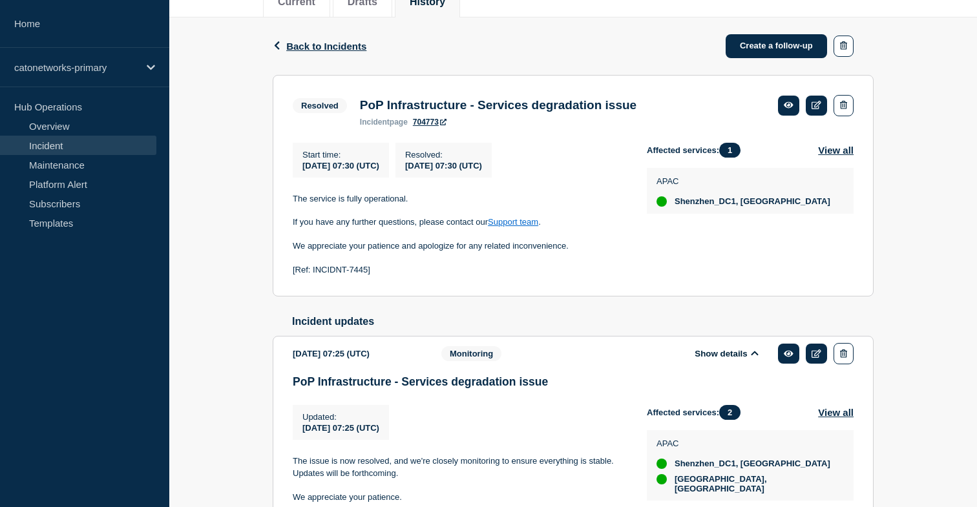
scroll to position [109, 0]
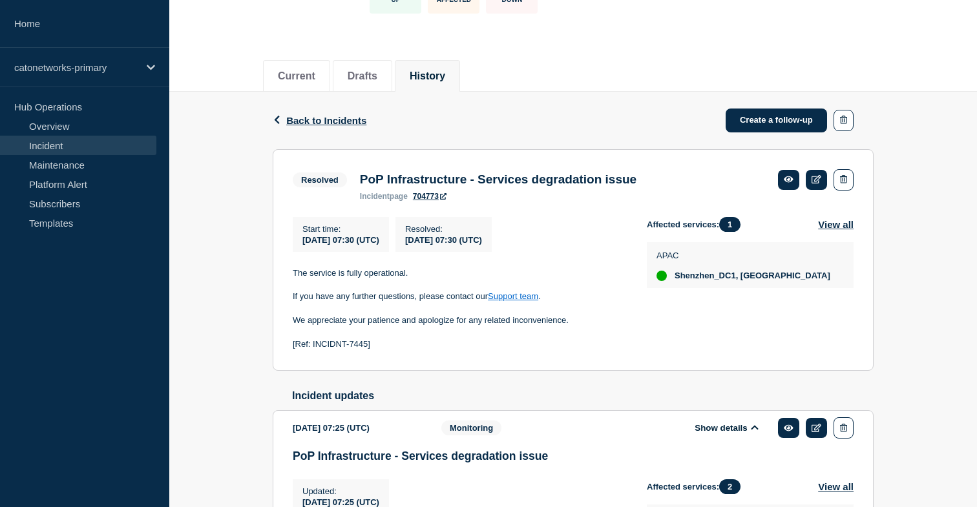
click at [697, 196] on div "Resolved PoP Infrastructure - Services degradation issue incident page 704773" at bounding box center [573, 185] width 561 height 32
click at [820, 183] on icon at bounding box center [817, 179] width 10 height 8
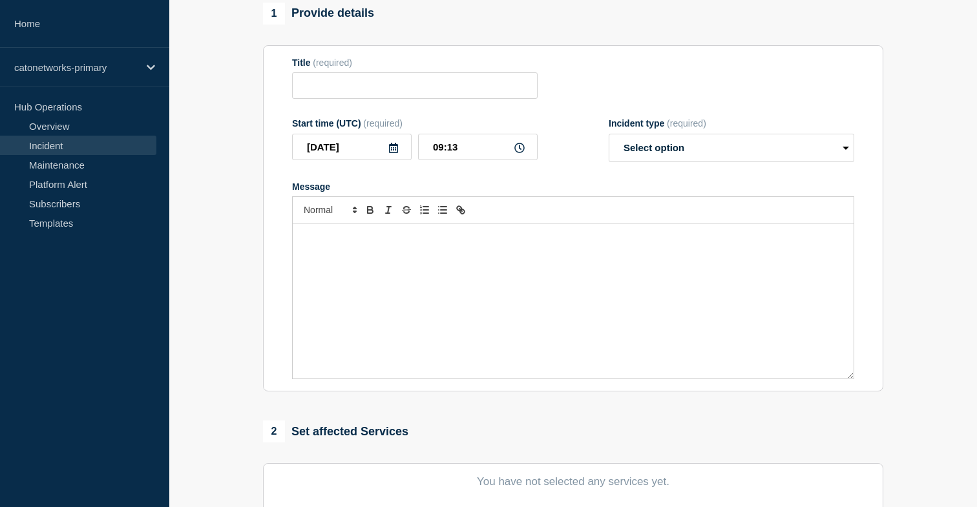
type input "PoP Infrastructure - Services degradation issue"
type input "07:30"
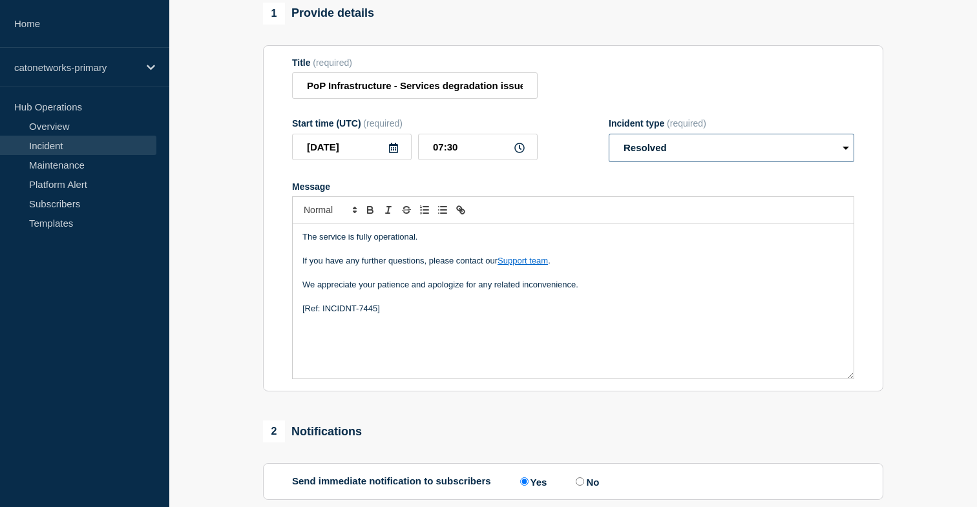
click at [800, 158] on select "Select option Investigating Identified Monitoring Resolved" at bounding box center [732, 148] width 246 height 28
select select "monitoring"
click at [609, 142] on select "Select option Investigating Identified Monitoring Resolved" at bounding box center [732, 148] width 246 height 28
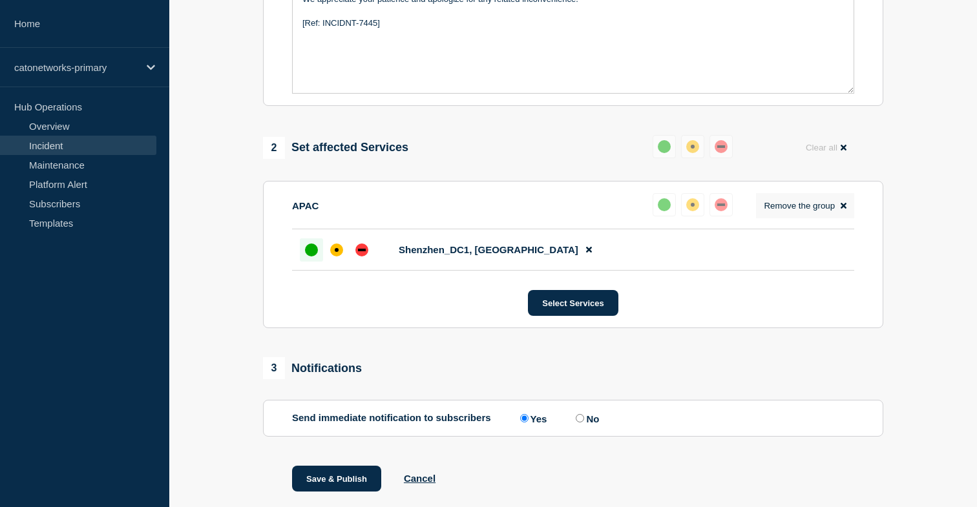
scroll to position [395, 0]
drag, startPoint x: 577, startPoint y: 434, endPoint x: 584, endPoint y: 434, distance: 6.5
click at [578, 422] on input "No" at bounding box center [580, 418] width 8 height 8
radio input "true"
radio input "false"
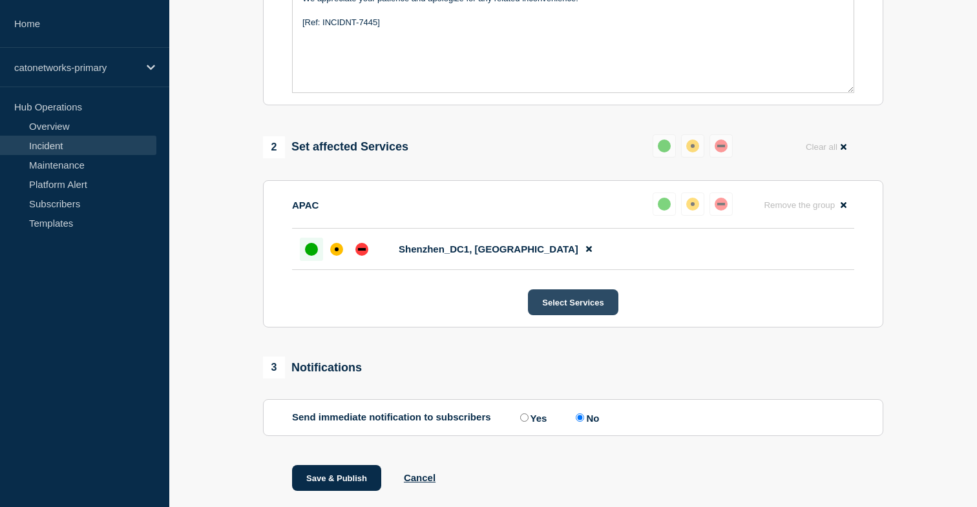
click at [597, 313] on button "Select Services" at bounding box center [573, 303] width 90 height 26
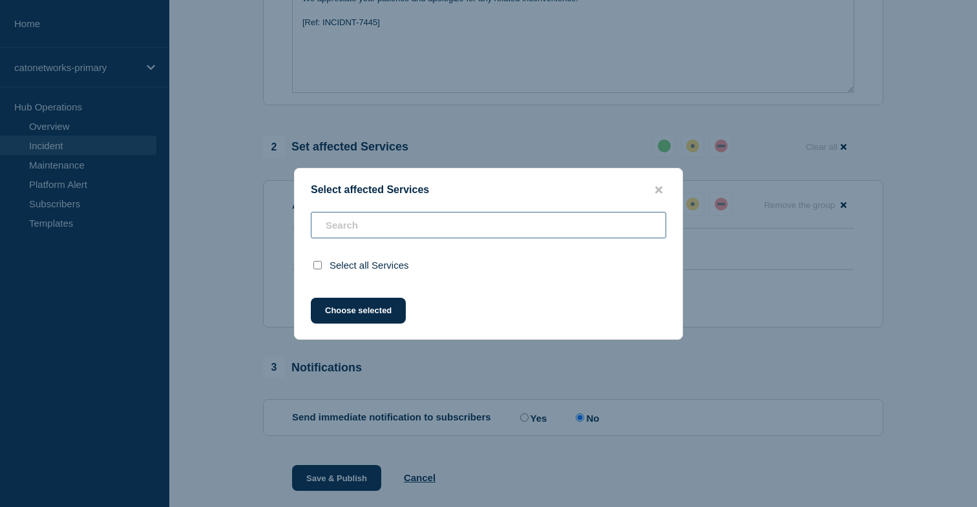
click at [534, 227] on input "text" at bounding box center [488, 225] width 355 height 26
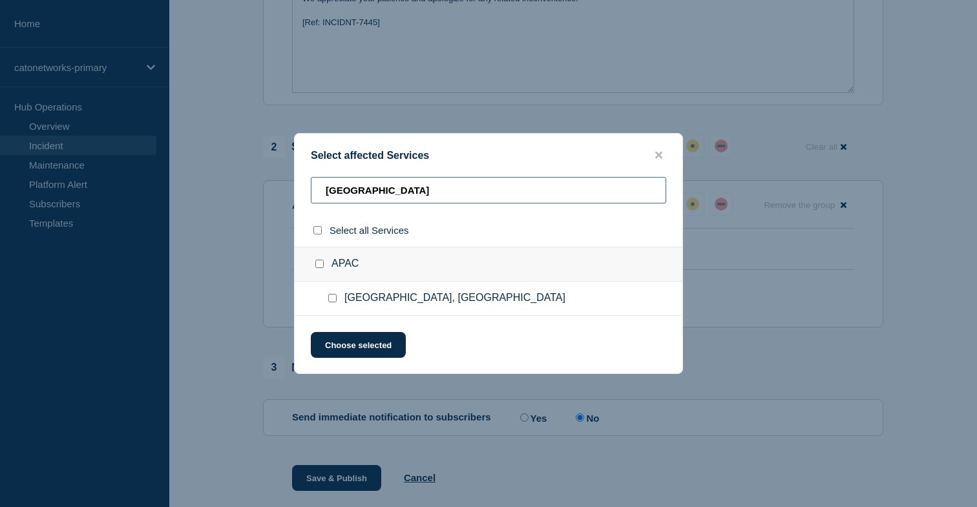
type input "[GEOGRAPHIC_DATA]"
click at [337, 302] on div at bounding box center [335, 298] width 19 height 13
click at [330, 302] on input "Perth, Australia checkbox" at bounding box center [332, 298] width 8 height 8
checkbox input "true"
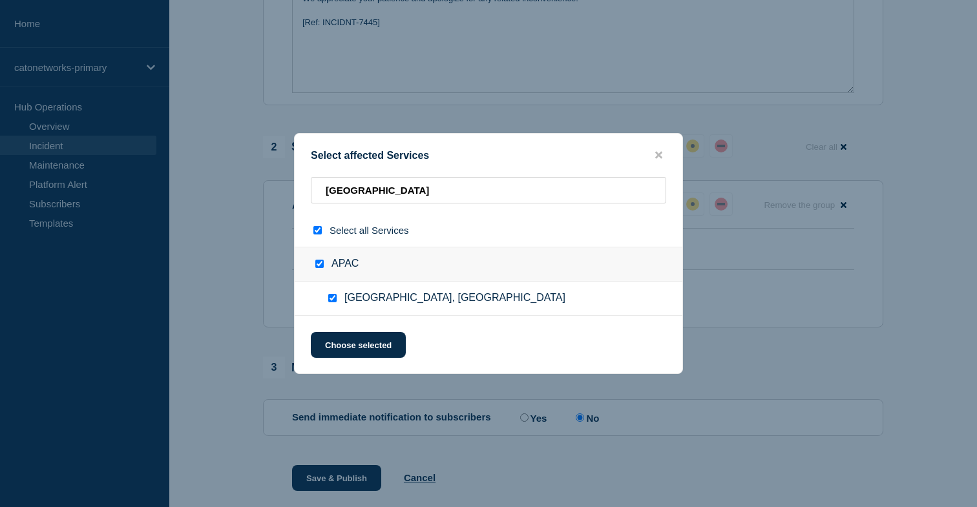
checkbox input "true"
click at [345, 339] on button "Choose selected" at bounding box center [358, 345] width 95 height 26
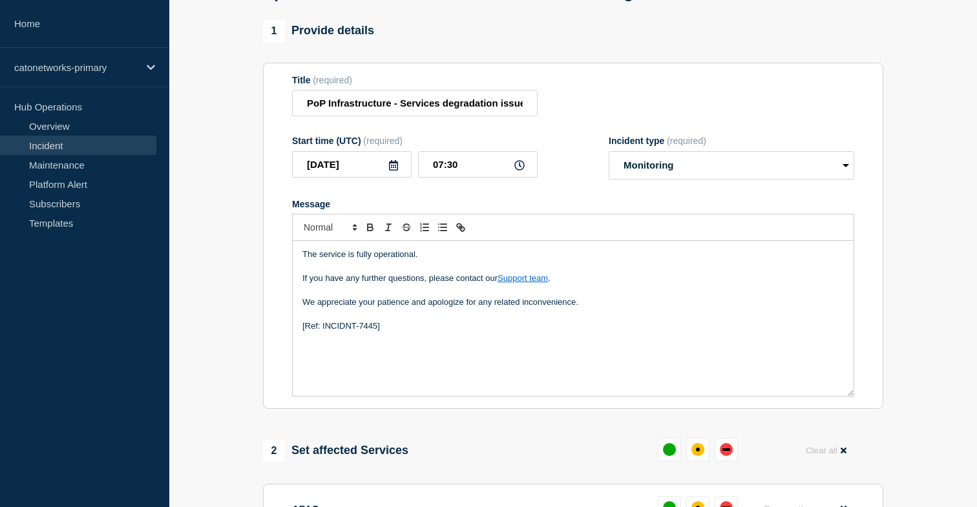
scroll to position [87, 0]
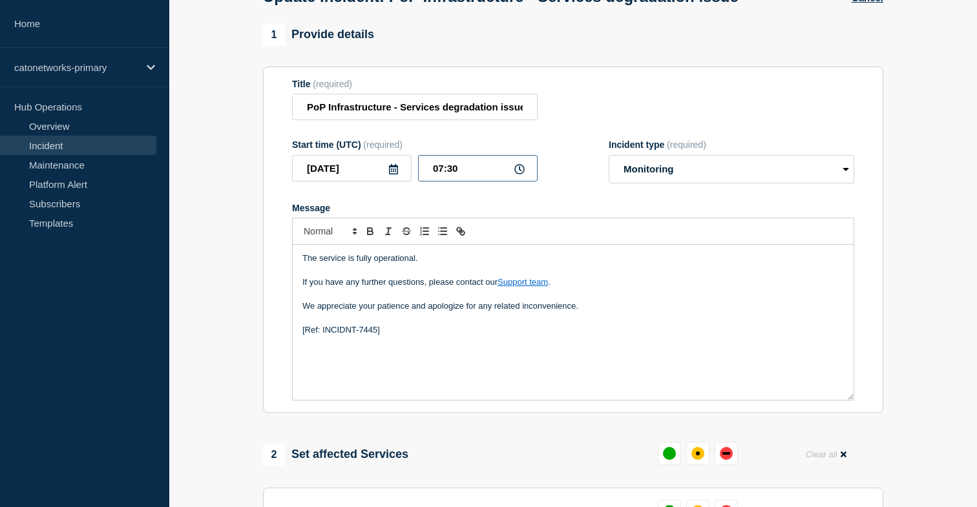
click at [462, 182] on input "07:30" at bounding box center [478, 168] width 120 height 26
type input "07:25"
click at [268, 226] on section "Title (required) PoP Infrastructure - Services degradation issue Start time (UT…" at bounding box center [573, 240] width 620 height 347
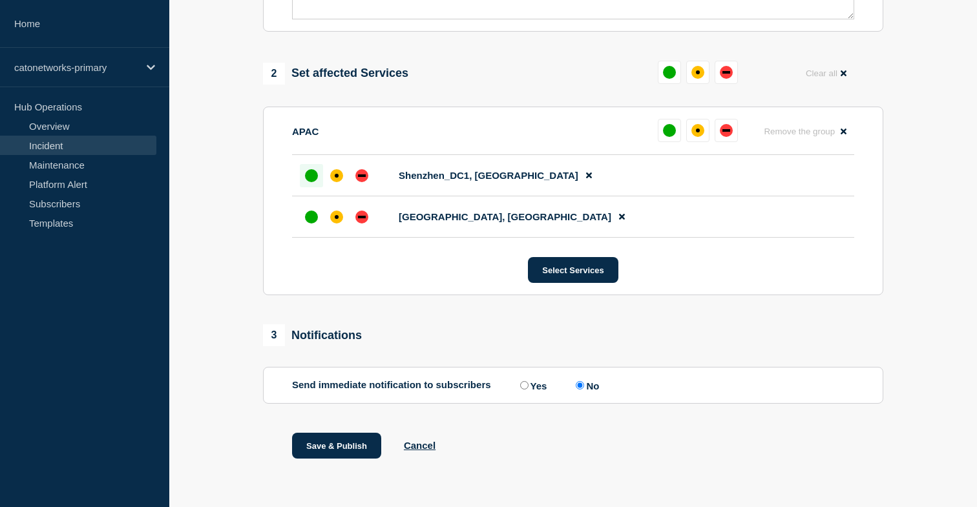
scroll to position [492, 0]
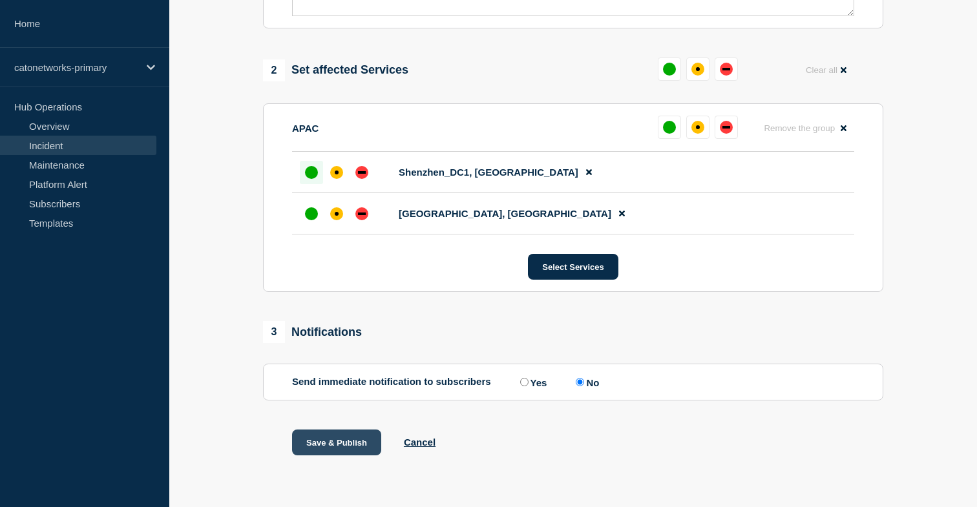
click at [334, 435] on button "Save & Publish" at bounding box center [336, 443] width 89 height 26
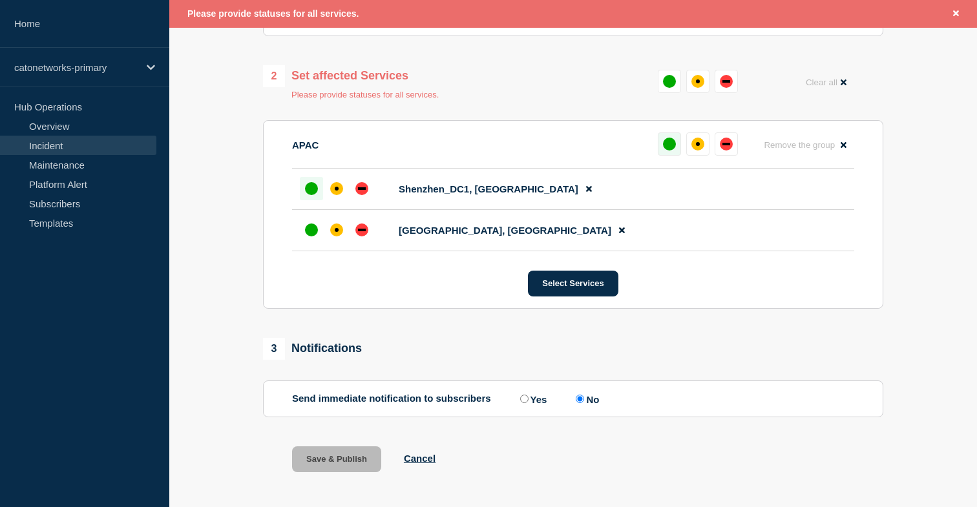
scroll to position [491, 0]
click at [671, 151] on div "up" at bounding box center [669, 144] width 13 height 13
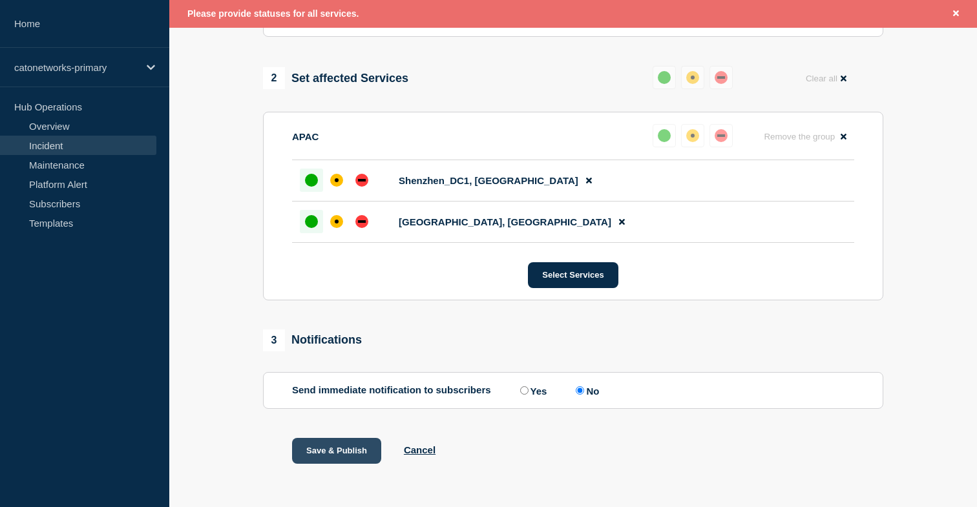
click at [350, 464] on button "Save & Publish" at bounding box center [336, 451] width 89 height 26
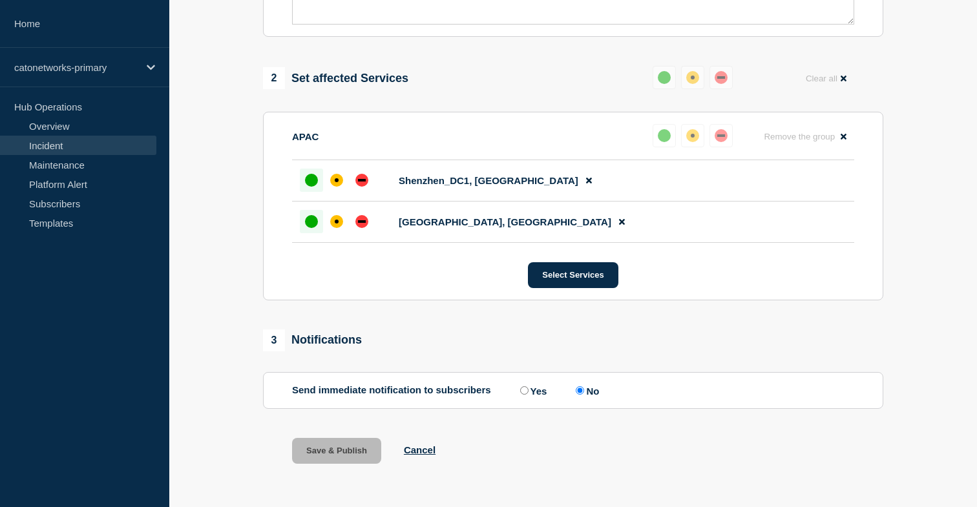
scroll to position [463, 0]
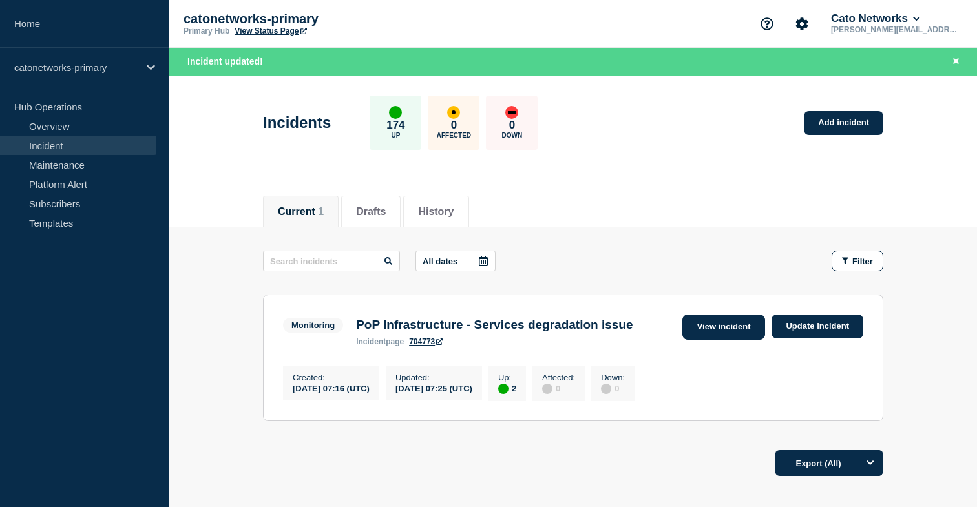
click at [744, 330] on link "View incident" at bounding box center [723, 327] width 83 height 25
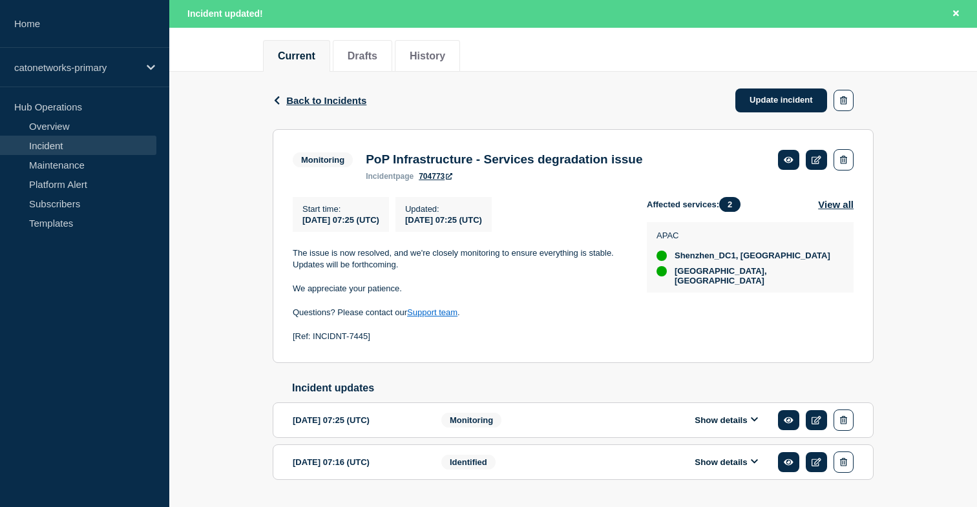
scroll to position [153, 0]
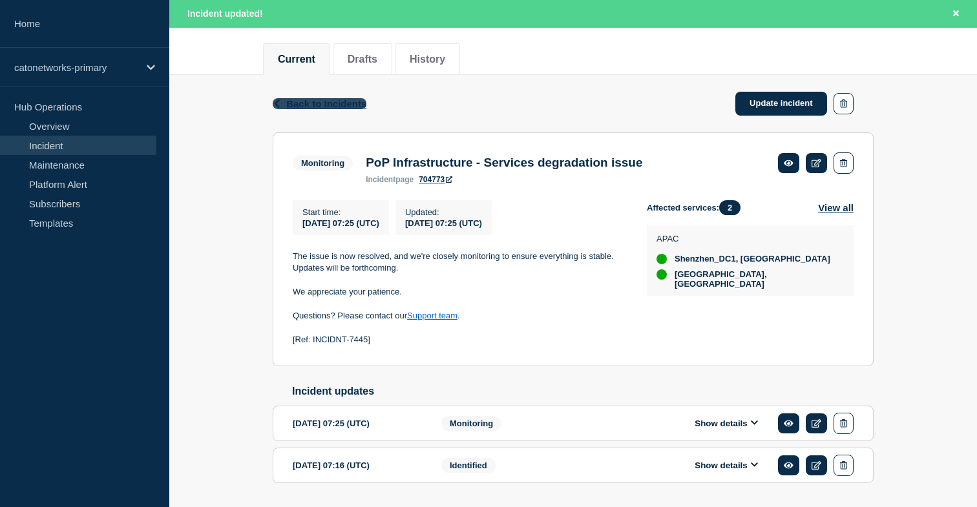
click at [284, 104] on button "Back Back to Incidents" at bounding box center [320, 103] width 94 height 11
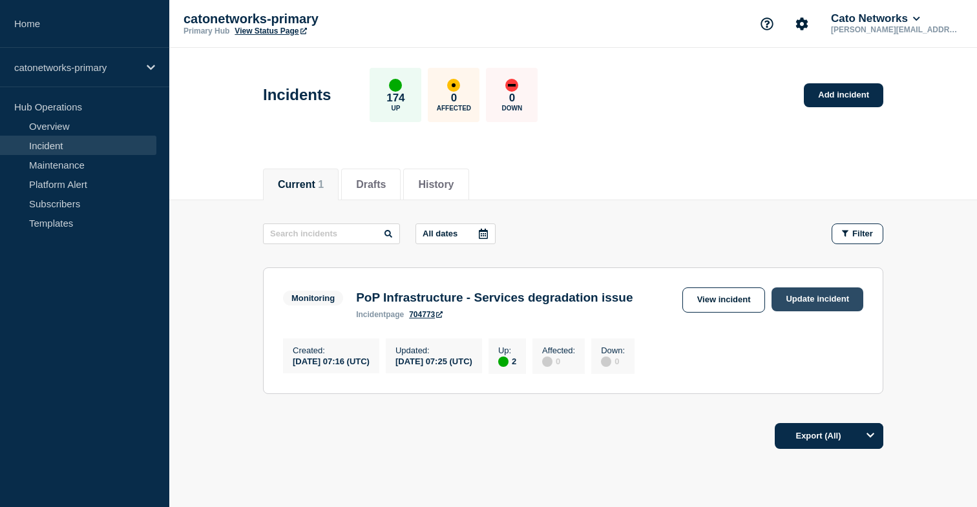
click at [843, 300] on link "Update incident" at bounding box center [818, 300] width 92 height 24
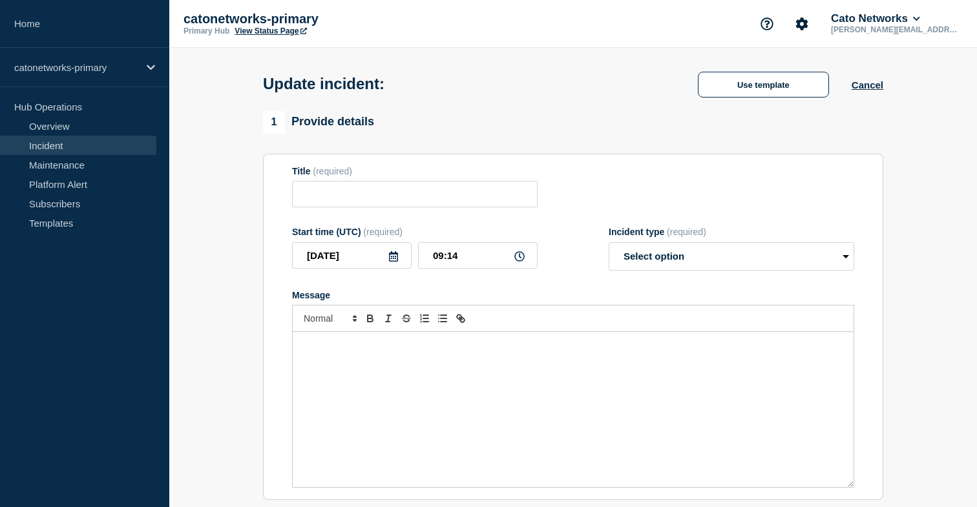
type input "PoP Infrastructure - Services degradation issue"
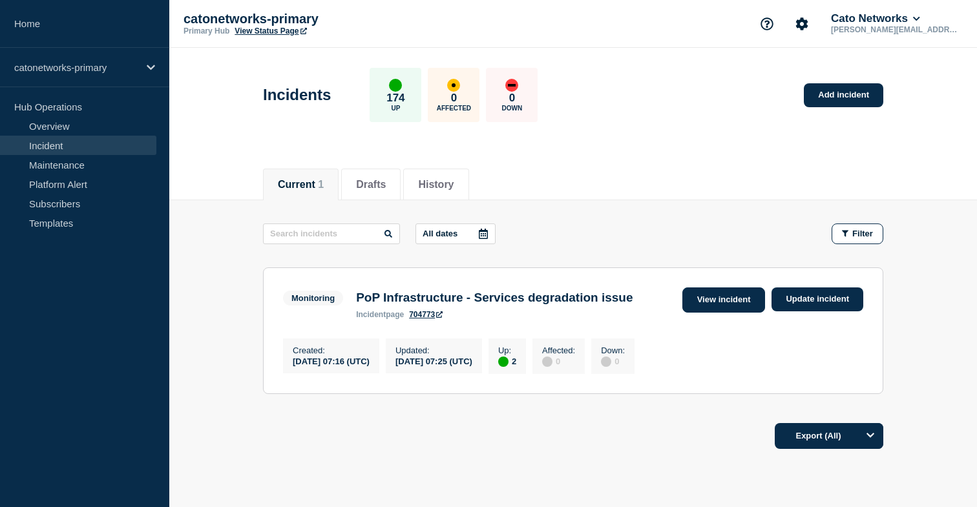
click at [737, 307] on link "View incident" at bounding box center [723, 300] width 83 height 25
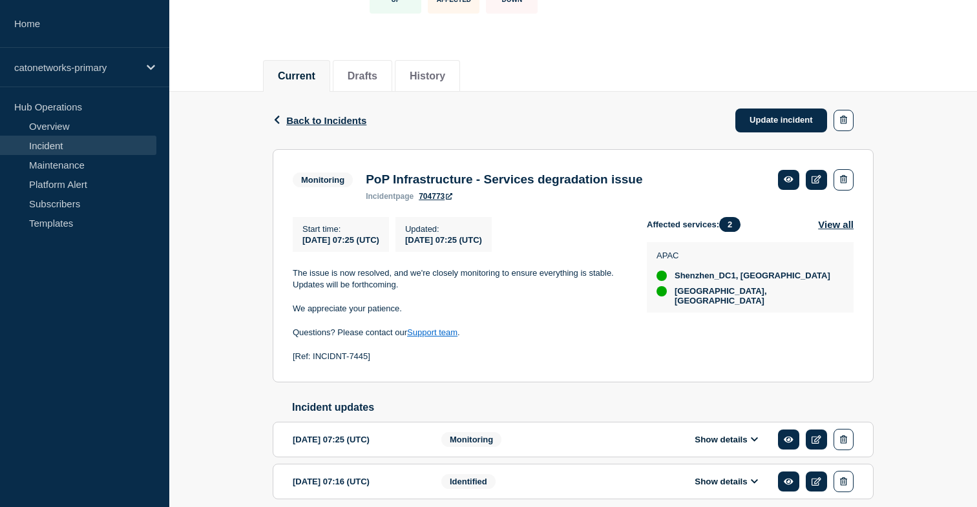
scroll to position [108, 0]
click at [818, 189] on link at bounding box center [816, 181] width 21 height 20
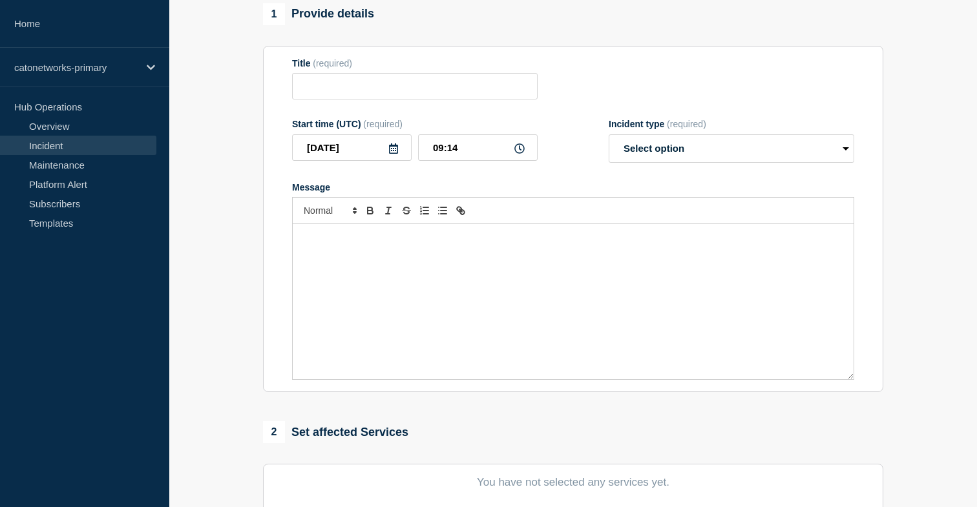
type input "PoP Infrastructure - Services degradation issue"
type input "07:25"
select select "monitoring"
radio input "false"
radio input "true"
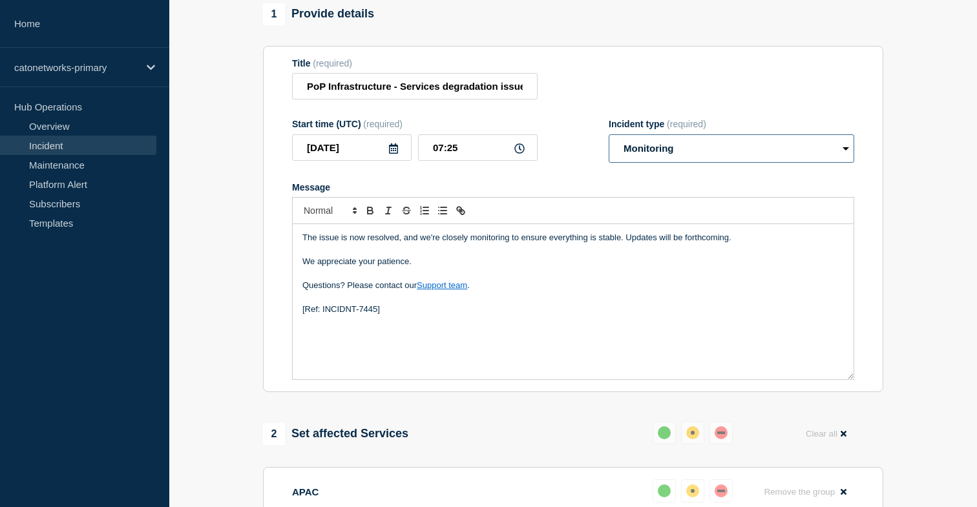
click at [743, 163] on select "Select option Investigating Identified Monitoring Resolved" at bounding box center [732, 148] width 246 height 28
select select "resolved"
click at [609, 143] on select "Select option Investigating Identified Monitoring Resolved" at bounding box center [732, 148] width 246 height 28
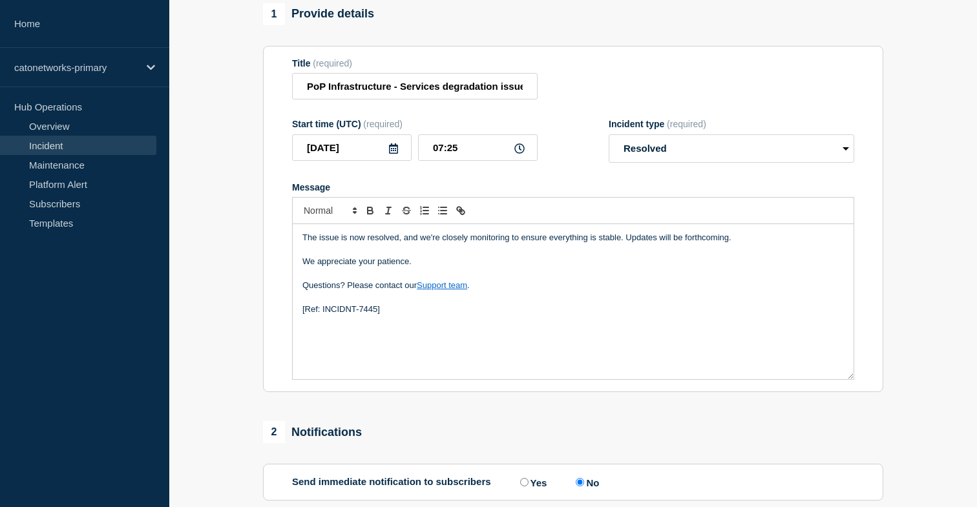
click at [909, 244] on section "1 Provide details Title (required) PoP Infrastructure - Services degradation is…" at bounding box center [573, 295] width 808 height 585
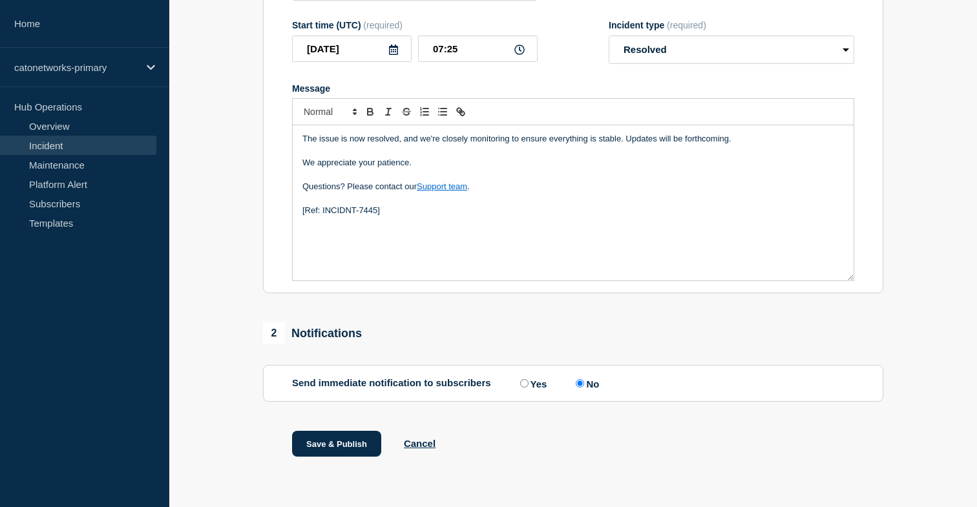
scroll to position [220, 0]
click at [350, 443] on button "Save & Publish" at bounding box center [336, 443] width 89 height 26
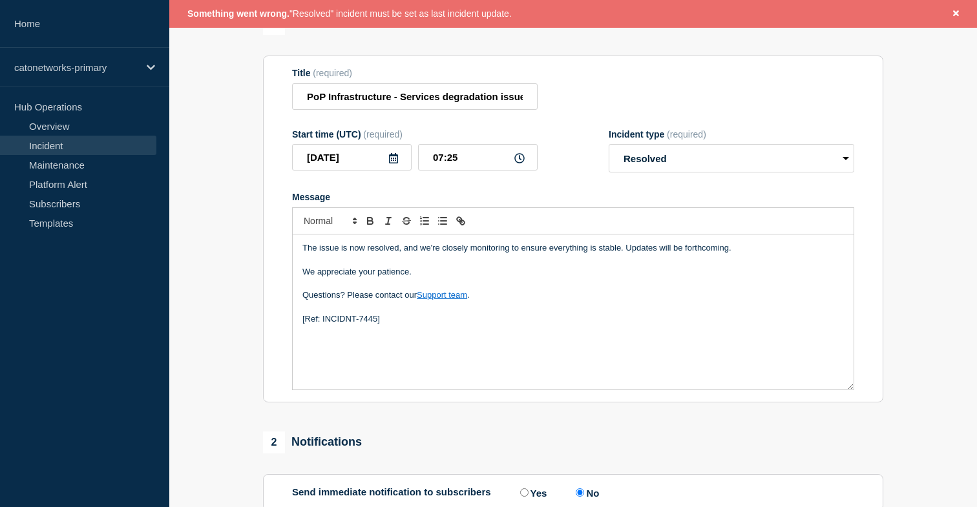
scroll to position [124, 0]
click at [479, 172] on input "07:25" at bounding box center [478, 158] width 120 height 26
click at [225, 235] on section "1 Provide details Title (required) PoP Infrastructure - Services degradation is…" at bounding box center [573, 306] width 808 height 585
click at [233, 235] on section "1 Provide details Title (required) PoP Infrastructure - Services degradation is…" at bounding box center [573, 306] width 808 height 585
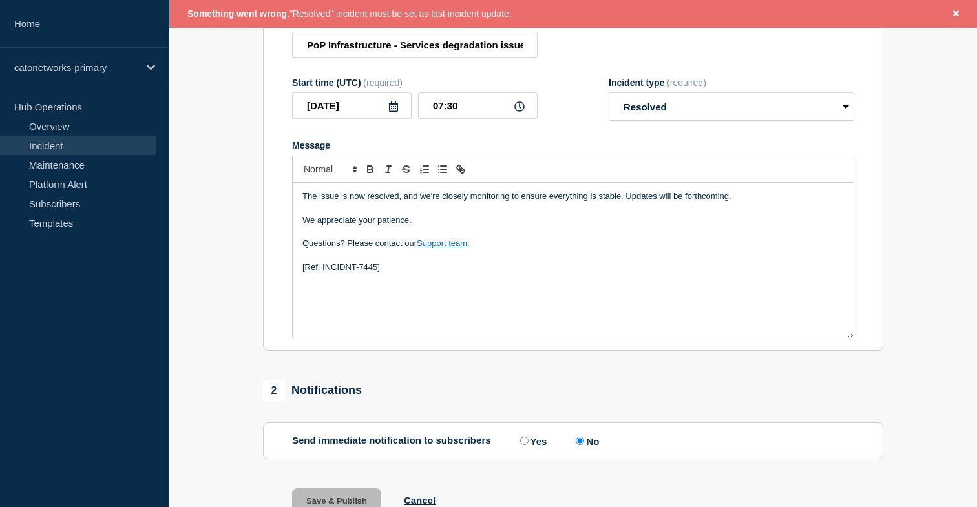
scroll to position [190, 0]
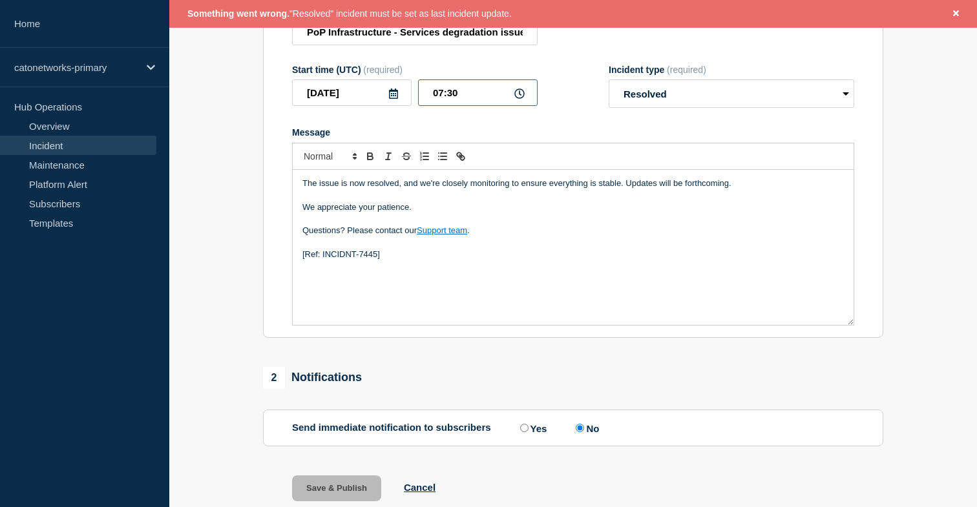
click at [478, 101] on input "07:30" at bounding box center [478, 92] width 120 height 26
type input "07:26"
click at [173, 237] on section "1 Provide details Title (required) PoP Infrastructure - Services degradation is…" at bounding box center [573, 240] width 808 height 585
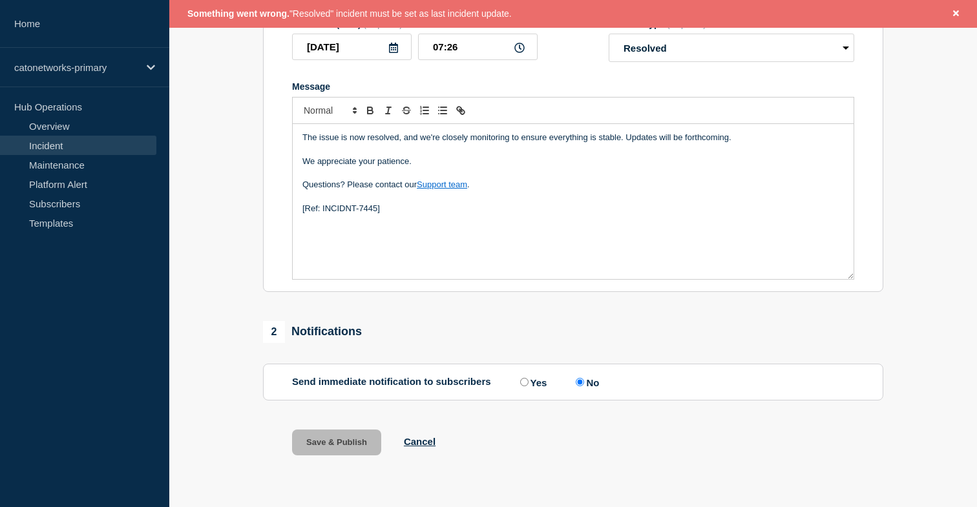
click at [529, 426] on div "1 Provide details Title (required) PoP Infrastructure - Services degradation is…" at bounding box center [573, 194] width 635 height 585
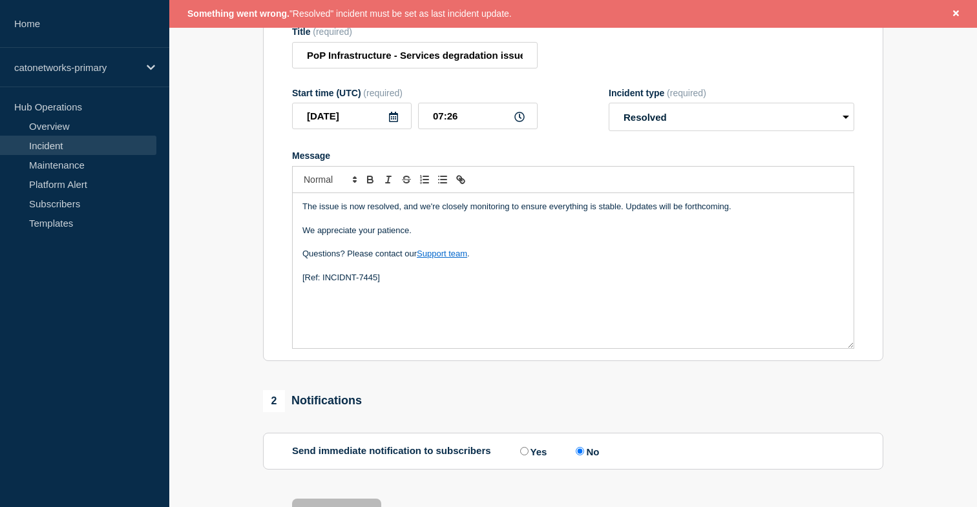
scroll to position [110, 0]
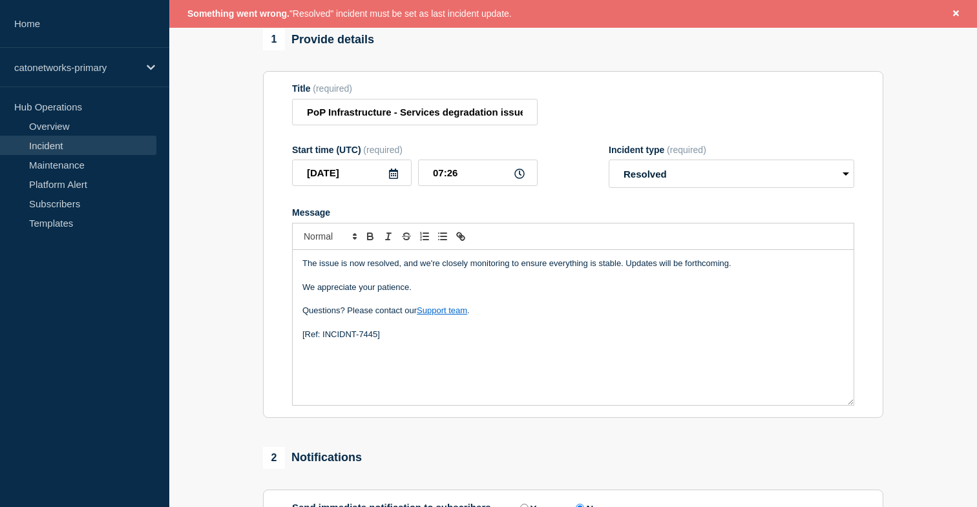
click at [573, 352] on div "The issue is now resolved, and we're closely monitoring to ensure everything is…" at bounding box center [573, 327] width 561 height 155
click at [592, 317] on p "Questions? Please contact our Support team ." at bounding box center [573, 311] width 542 height 12
click at [960, 11] on button "Close banner" at bounding box center [956, 13] width 16 height 15
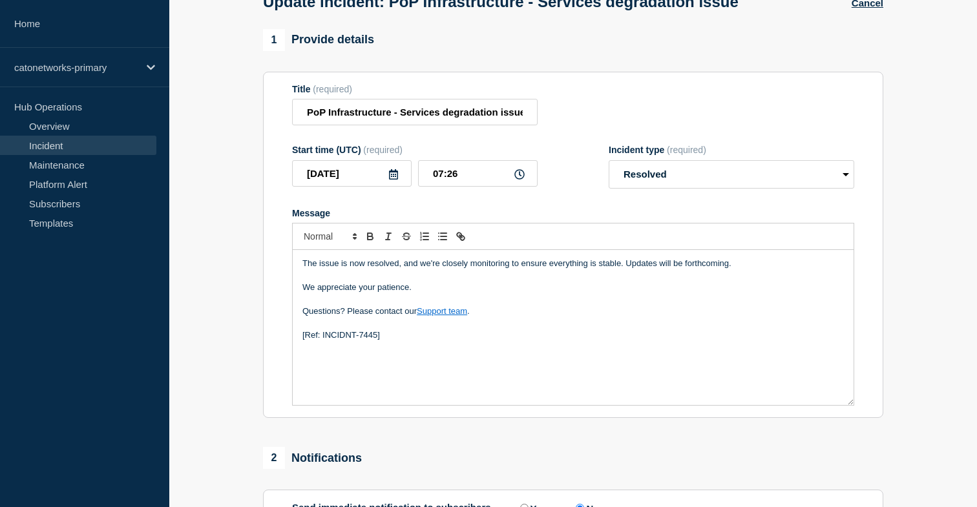
click at [905, 131] on section "1 Provide details Title (required) PoP Infrastructure - Services degradation is…" at bounding box center [573, 321] width 808 height 585
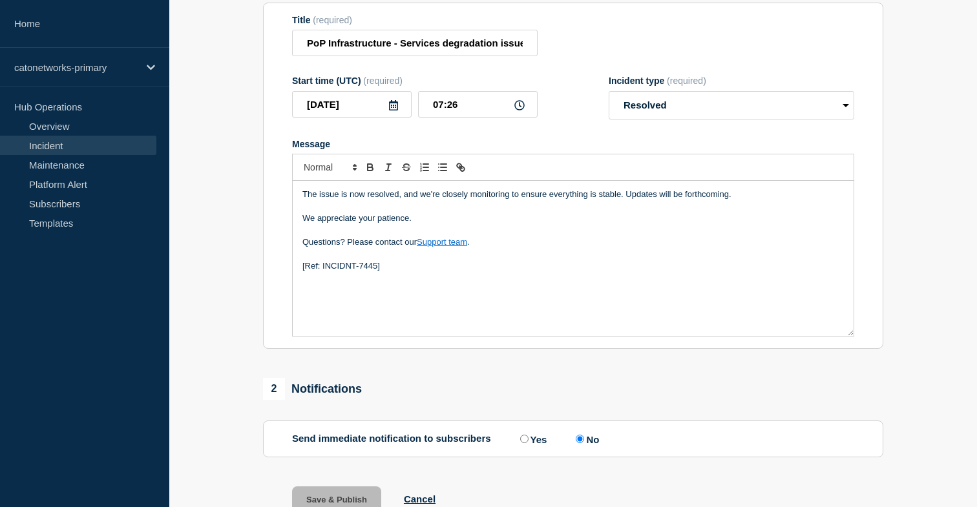
scroll to position [220, 0]
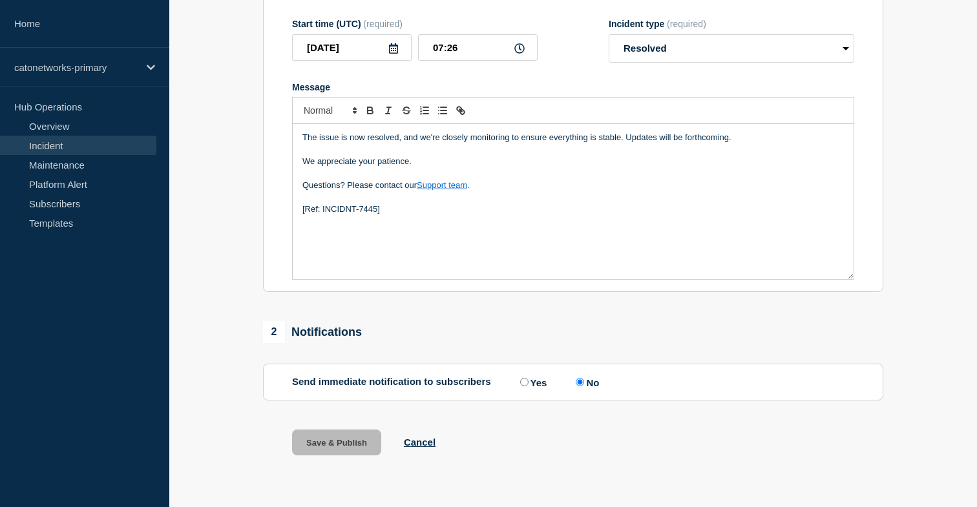
click at [520, 425] on div "1 Provide details Title (required) PoP Infrastructure - Services degradation is…" at bounding box center [573, 195] width 635 height 585
click at [520, 382] on input "Yes" at bounding box center [524, 382] width 8 height 8
radio input "true"
click at [577, 380] on input "No" at bounding box center [580, 382] width 8 height 8
radio input "true"
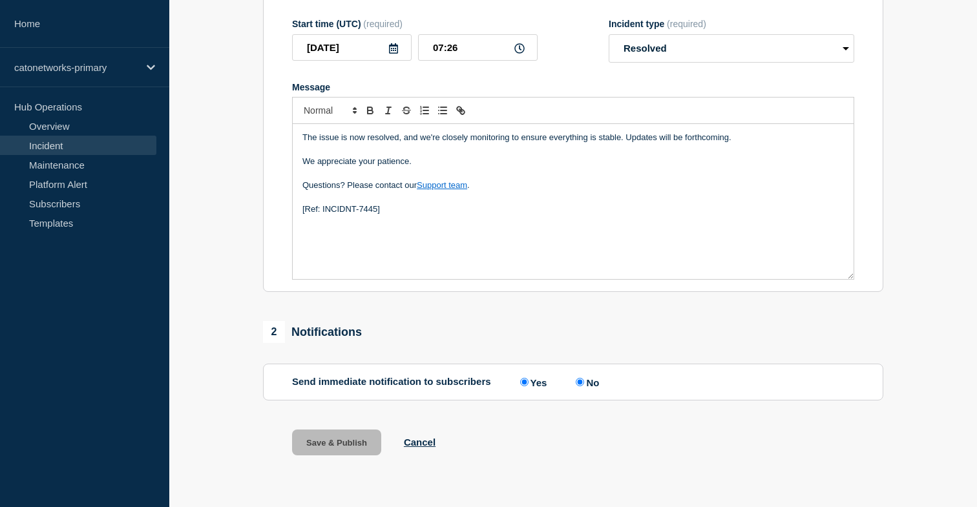
radio input "false"
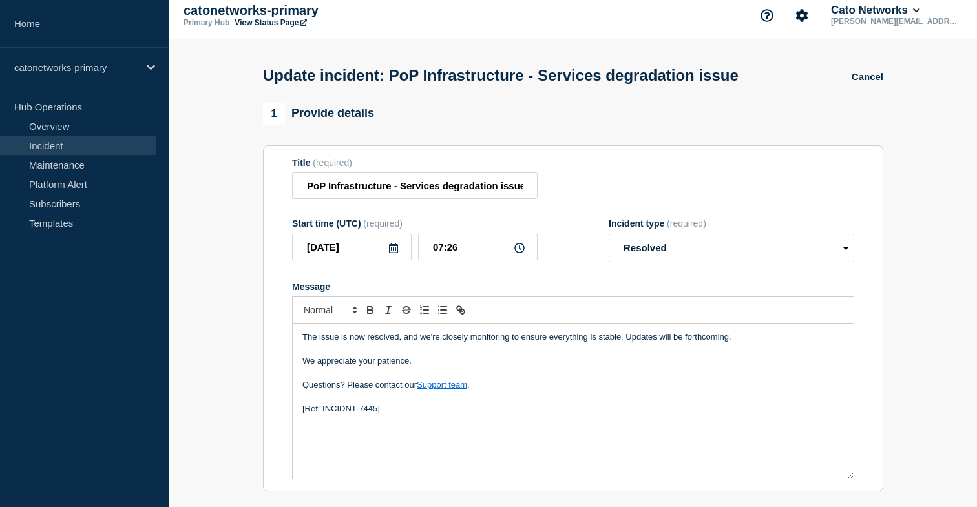
scroll to position [0, 0]
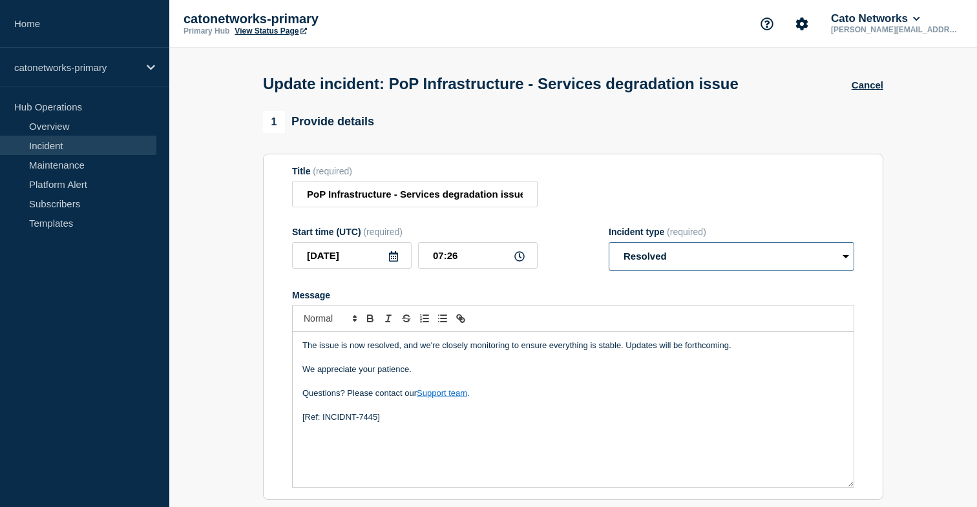
click at [650, 261] on select "Select option Investigating Identified Monitoring Resolved" at bounding box center [732, 256] width 246 height 28
click at [609, 251] on select "Select option Investigating Identified Monitoring Resolved" at bounding box center [732, 256] width 246 height 28
click at [671, 264] on select "Select option Investigating Identified Monitoring Resolved" at bounding box center [732, 256] width 246 height 28
select select "resolved"
click at [609, 251] on select "Select option Investigating Identified Monitoring Resolved" at bounding box center [732, 256] width 246 height 28
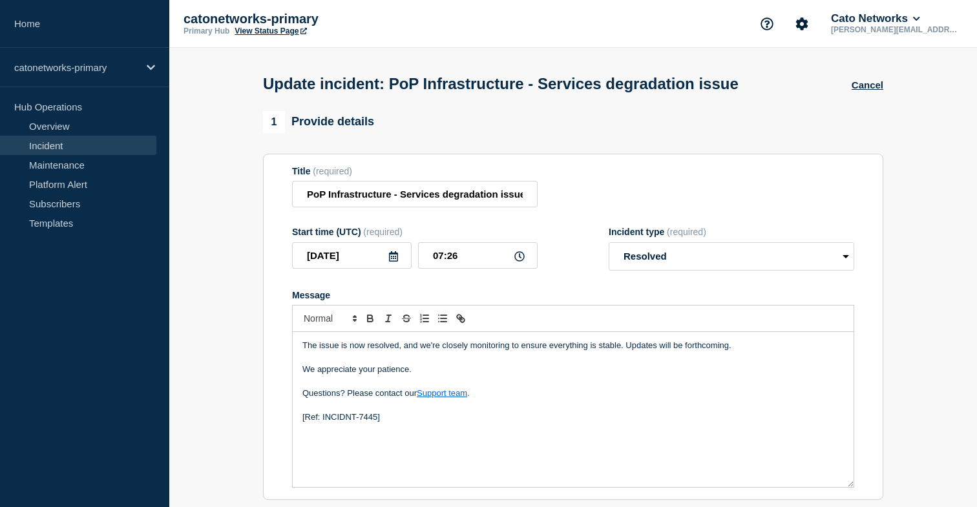
drag, startPoint x: 651, startPoint y: 294, endPoint x: 604, endPoint y: 313, distance: 51.6
click at [651, 294] on form "Title (required) PoP Infrastructure - Services degradation issue Start time (UT…" at bounding box center [573, 327] width 562 height 322
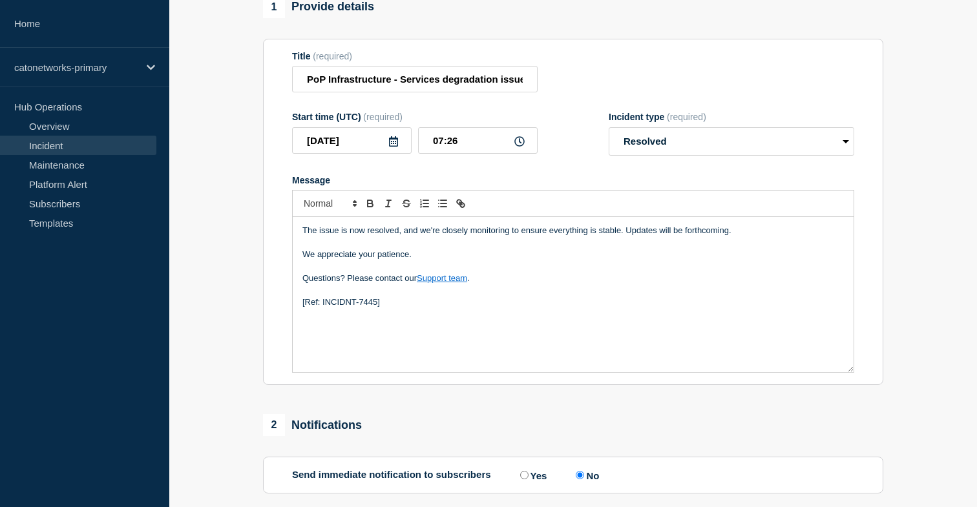
scroll to position [220, 0]
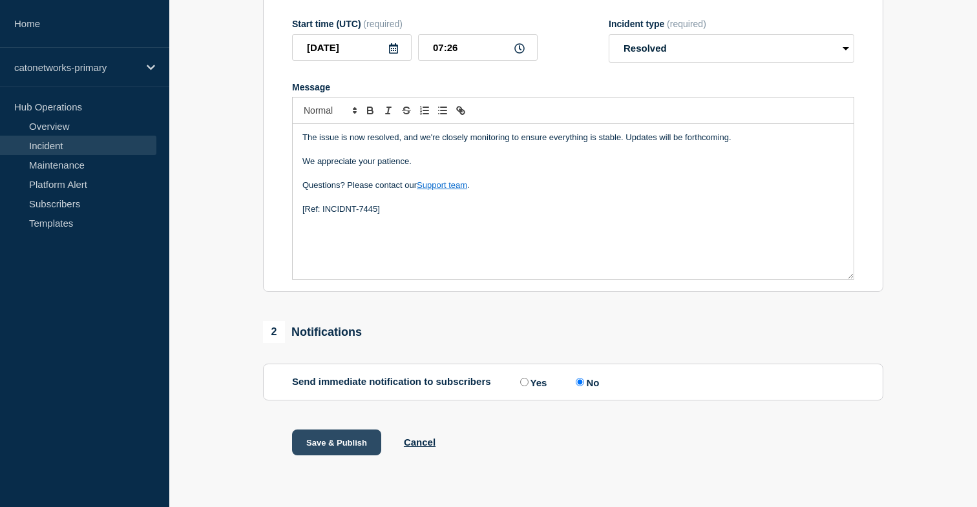
click at [347, 441] on button "Save & Publish" at bounding box center [336, 443] width 89 height 26
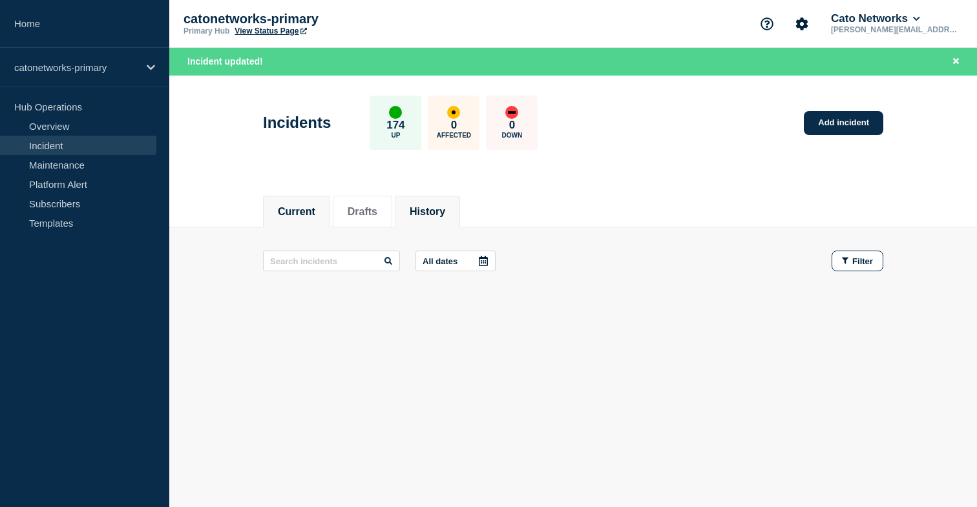
click at [408, 209] on li "History" at bounding box center [427, 212] width 65 height 32
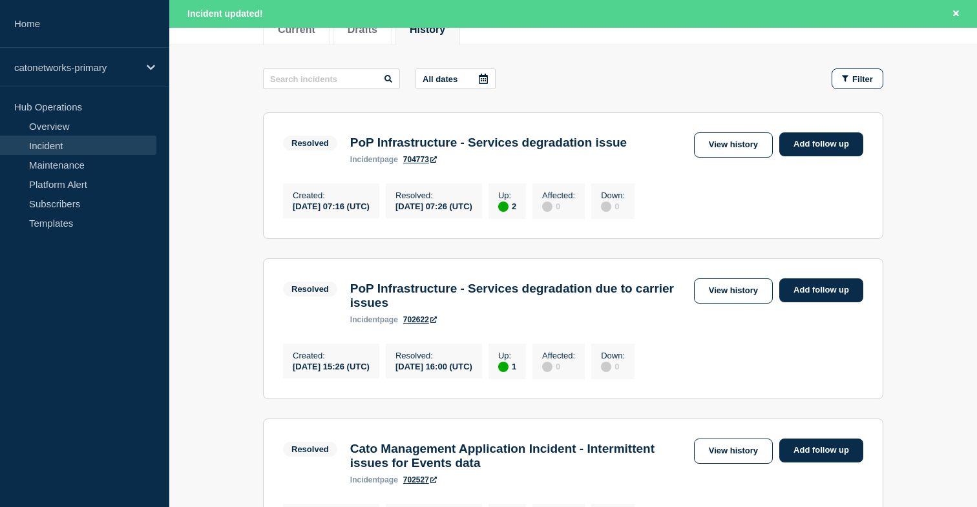
scroll to position [183, 0]
